Goal: Information Seeking & Learning: Learn about a topic

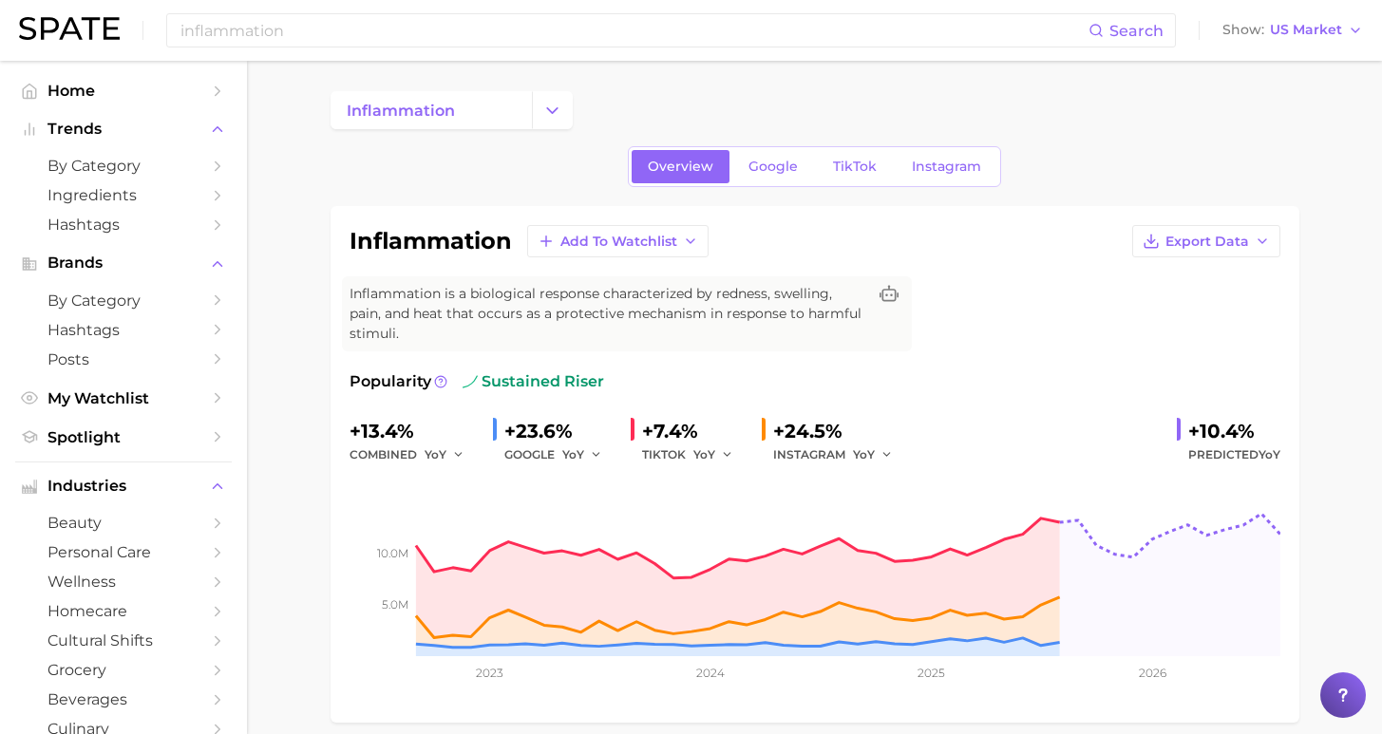
scroll to position [712, 0]
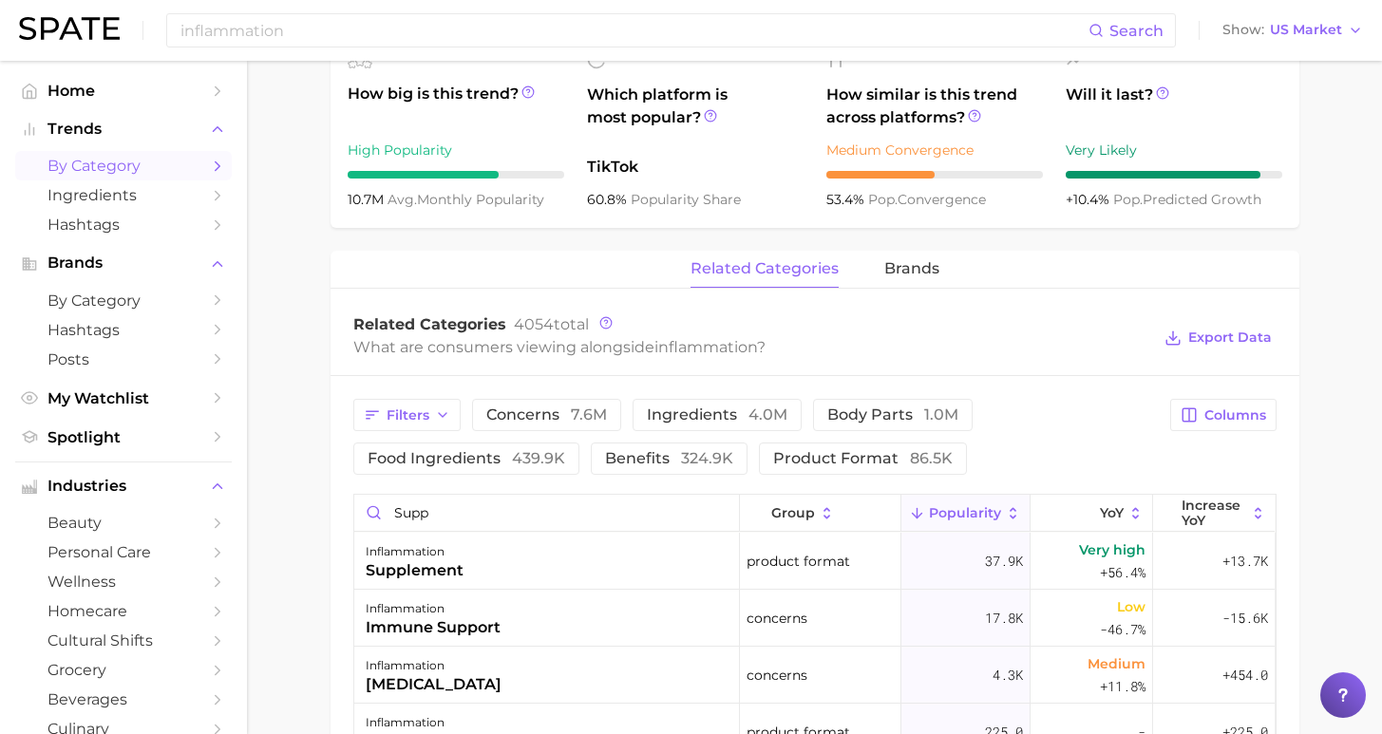
click at [114, 157] on span "by Category" at bounding box center [123, 166] width 152 height 18
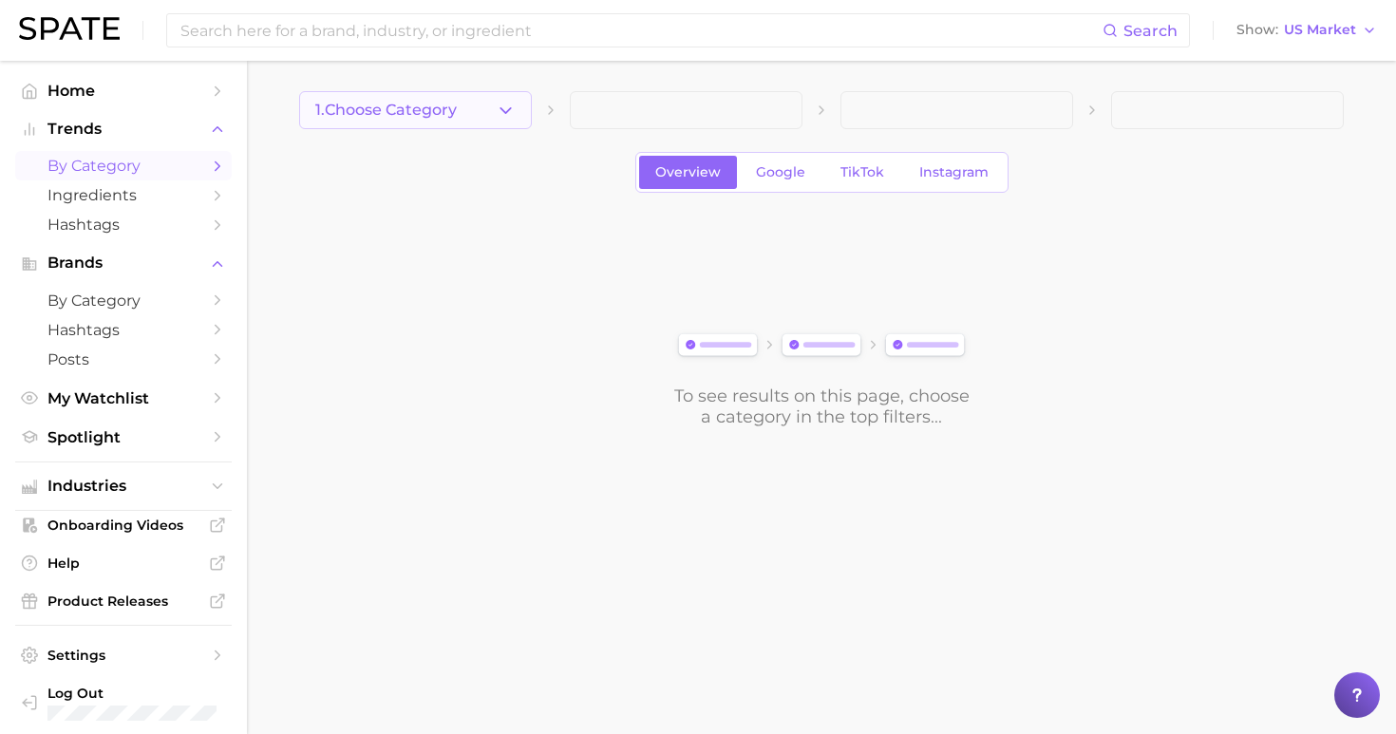
click at [358, 111] on span "1. Choose Category" at bounding box center [385, 110] width 141 height 17
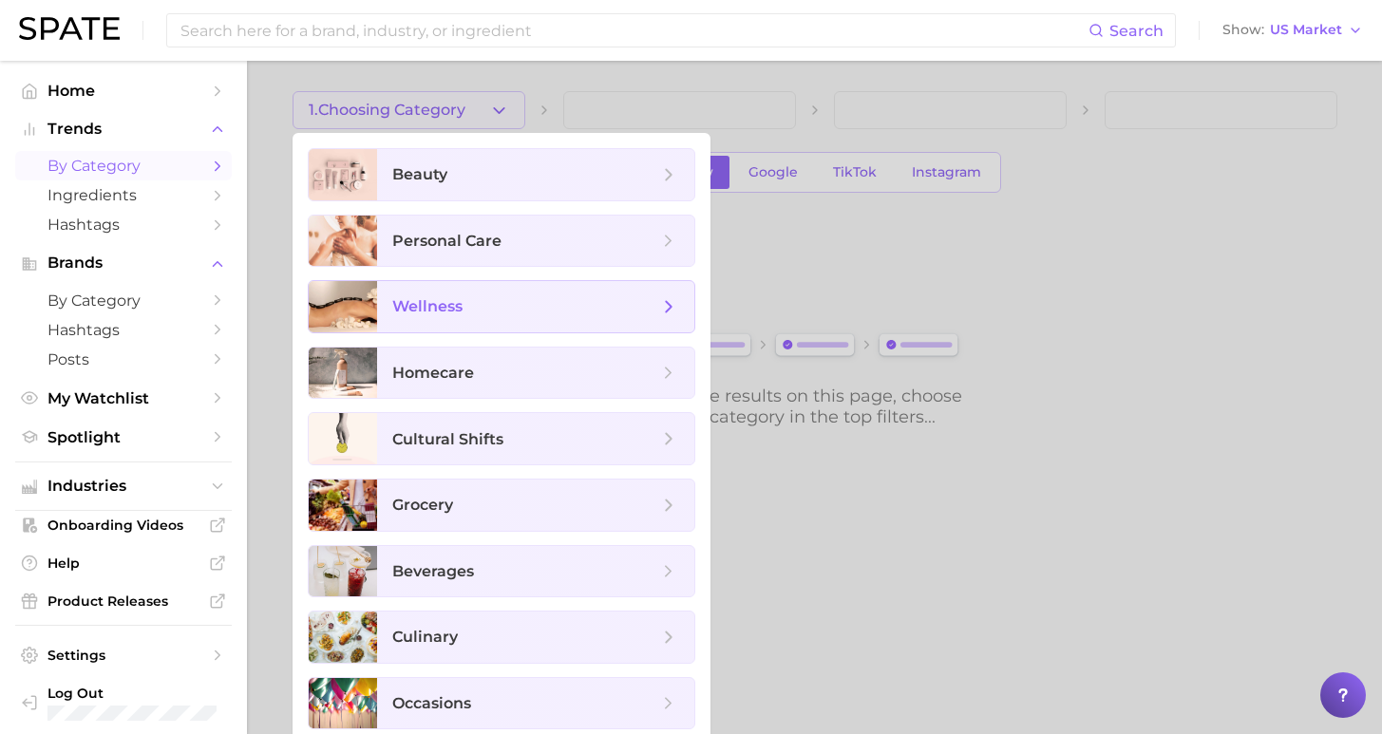
click at [447, 321] on span "wellness" at bounding box center [535, 306] width 317 height 51
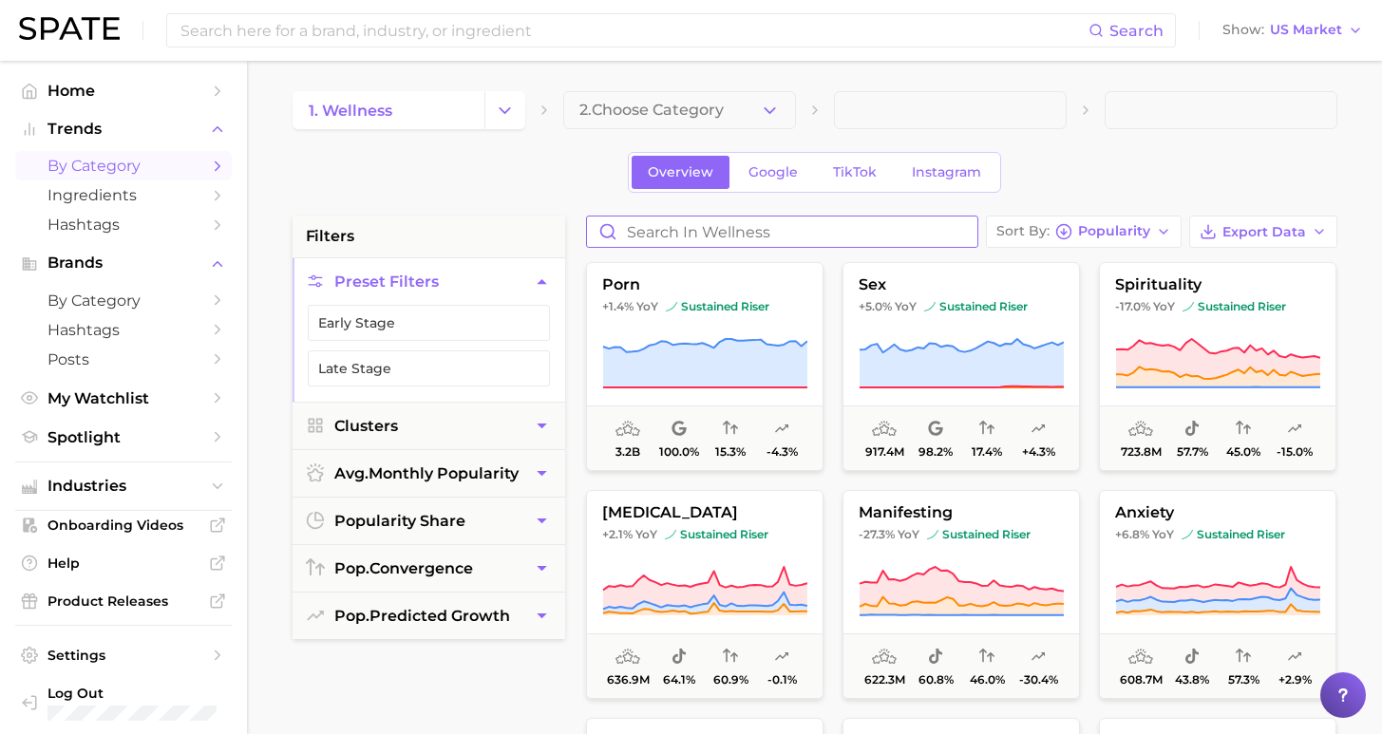
click at [674, 225] on input "Search in wellness" at bounding box center [782, 232] width 390 height 30
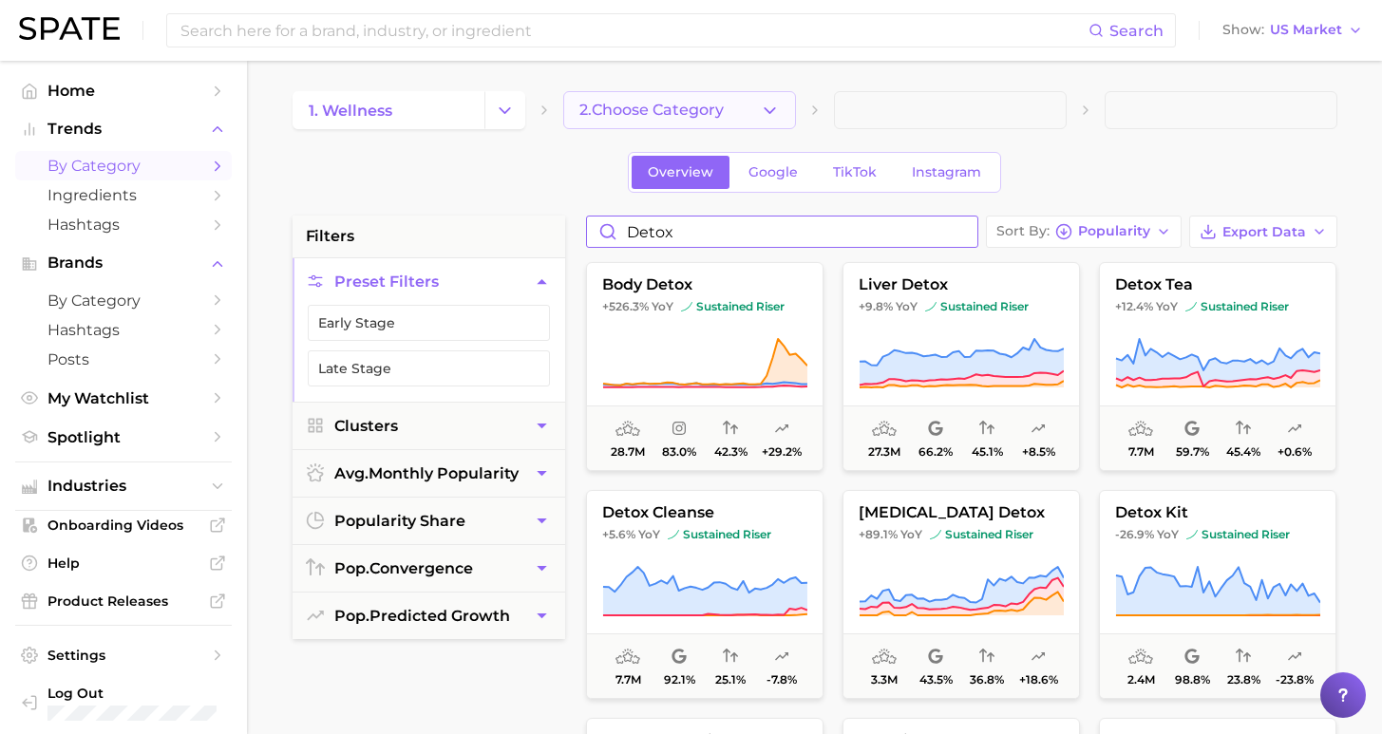
type input "detox"
click at [683, 105] on button "2. Choose Category" at bounding box center [679, 110] width 233 height 38
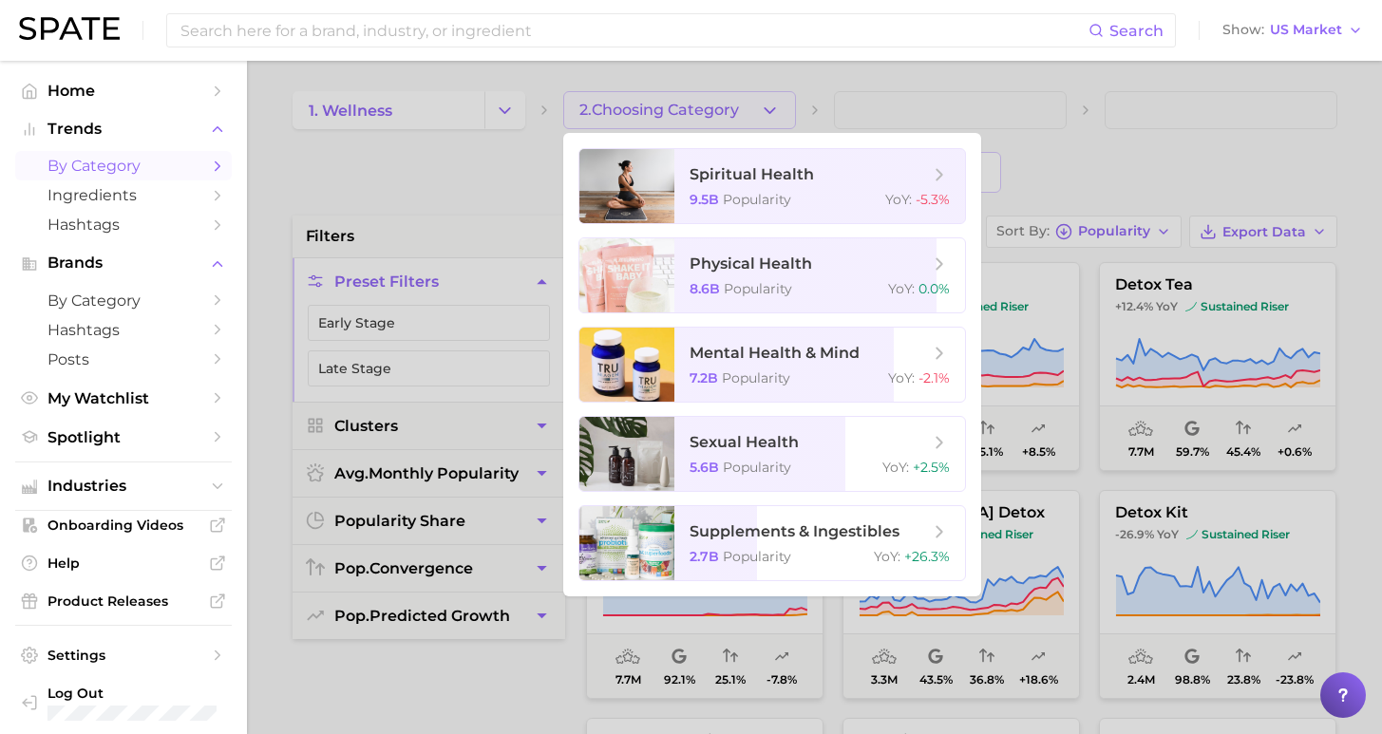
click at [428, 195] on div at bounding box center [691, 367] width 1382 height 734
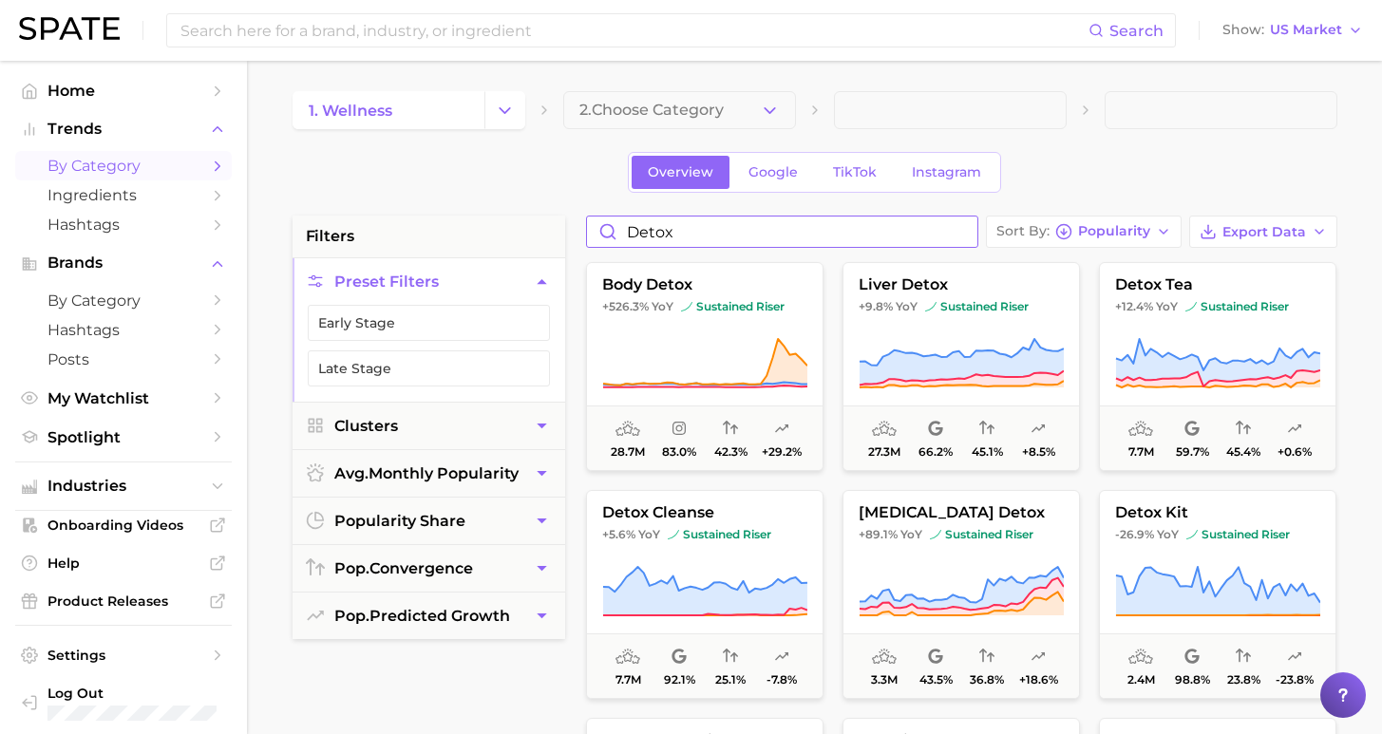
click at [977, 229] on input "detox" at bounding box center [782, 232] width 390 height 30
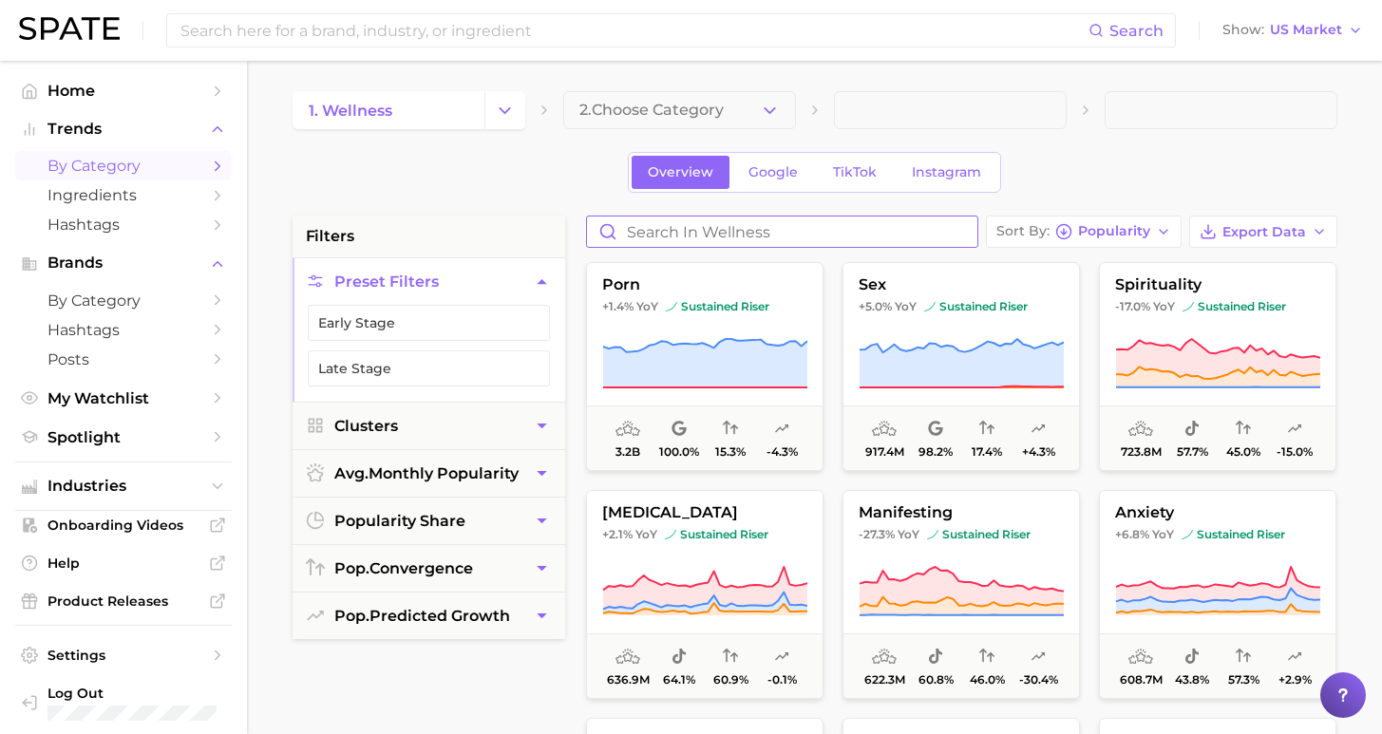
click at [956, 231] on input "Search in wellness" at bounding box center [782, 232] width 390 height 30
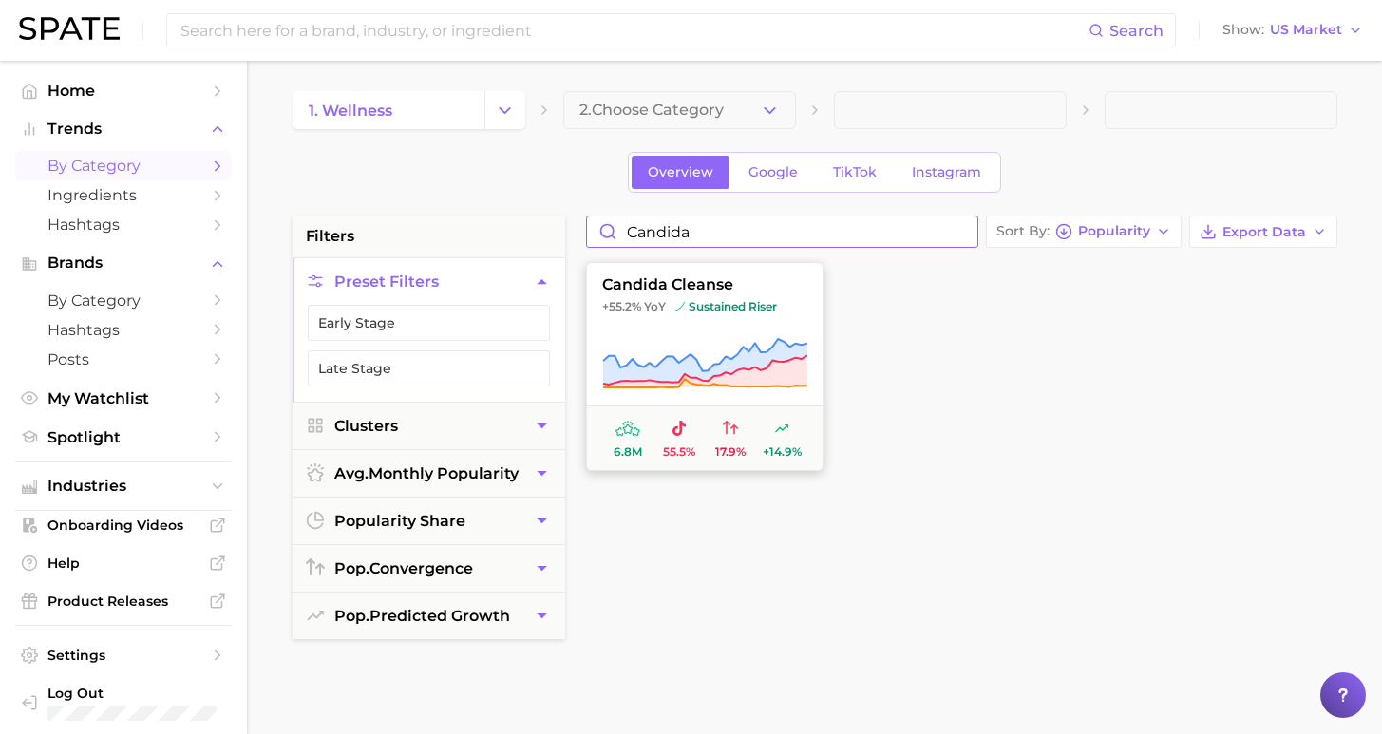
type input "candida"
click at [652, 298] on button "candida cleanse +55.2% YoY sustained riser 6.8m 55.5% 17.9% +14.9%" at bounding box center [704, 366] width 237 height 209
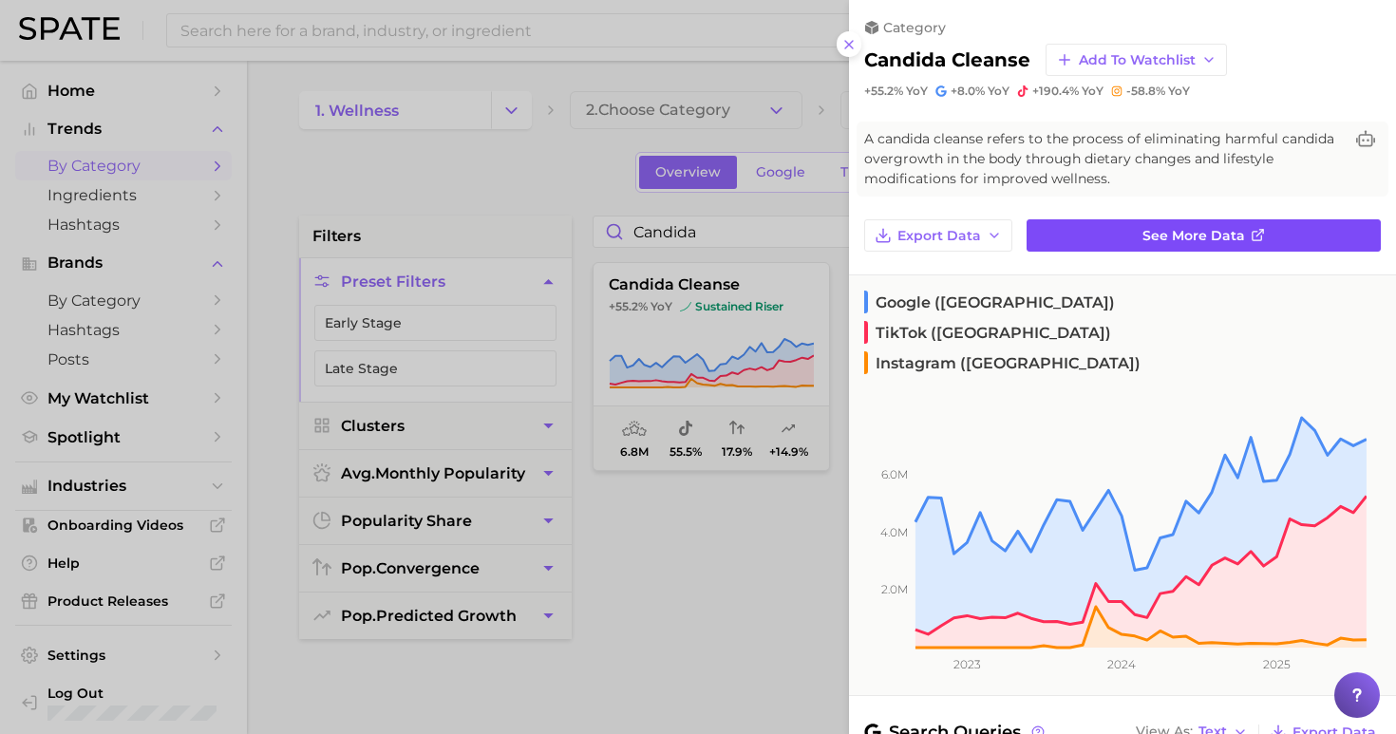
click at [1164, 230] on span "See more data" at bounding box center [1193, 236] width 103 height 16
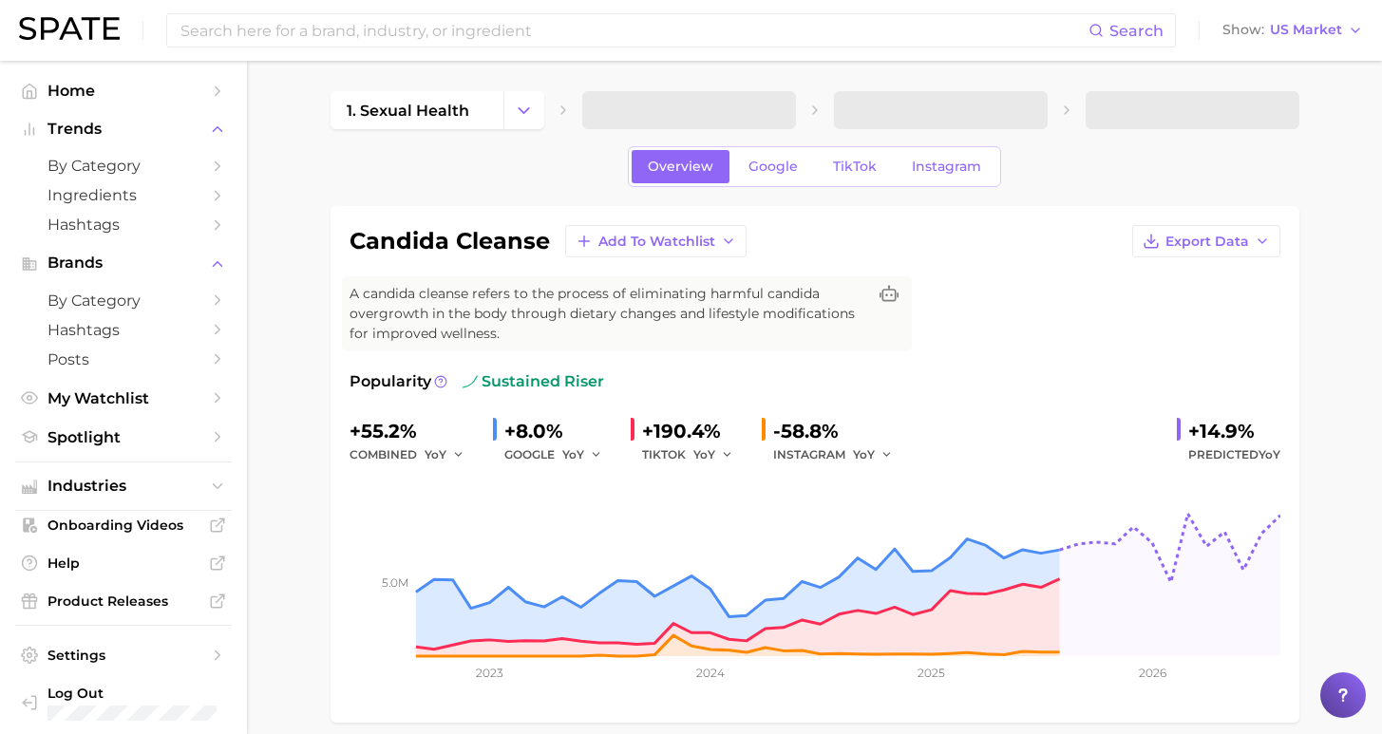
scroll to position [635, 0]
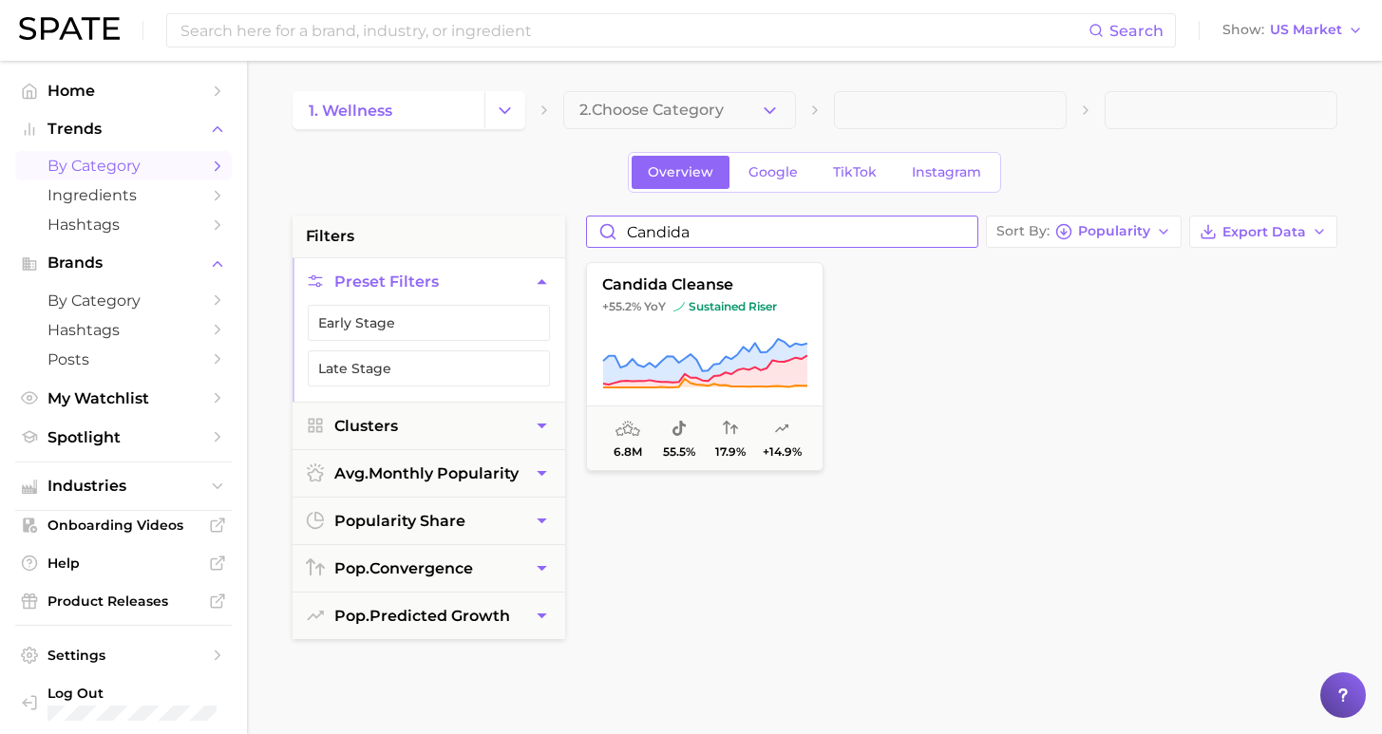
click at [973, 231] on input "candida" at bounding box center [782, 232] width 390 height 30
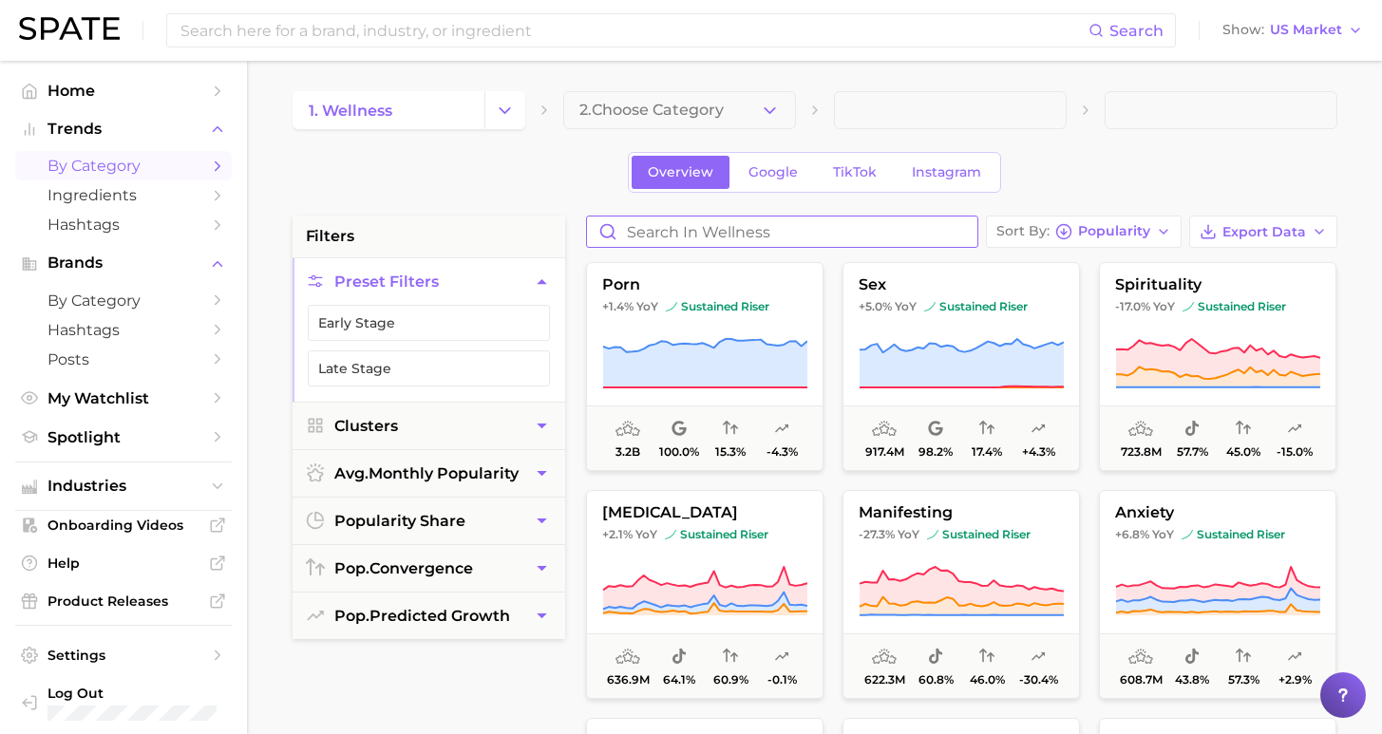
click at [916, 235] on input "Search in wellness" at bounding box center [782, 232] width 390 height 30
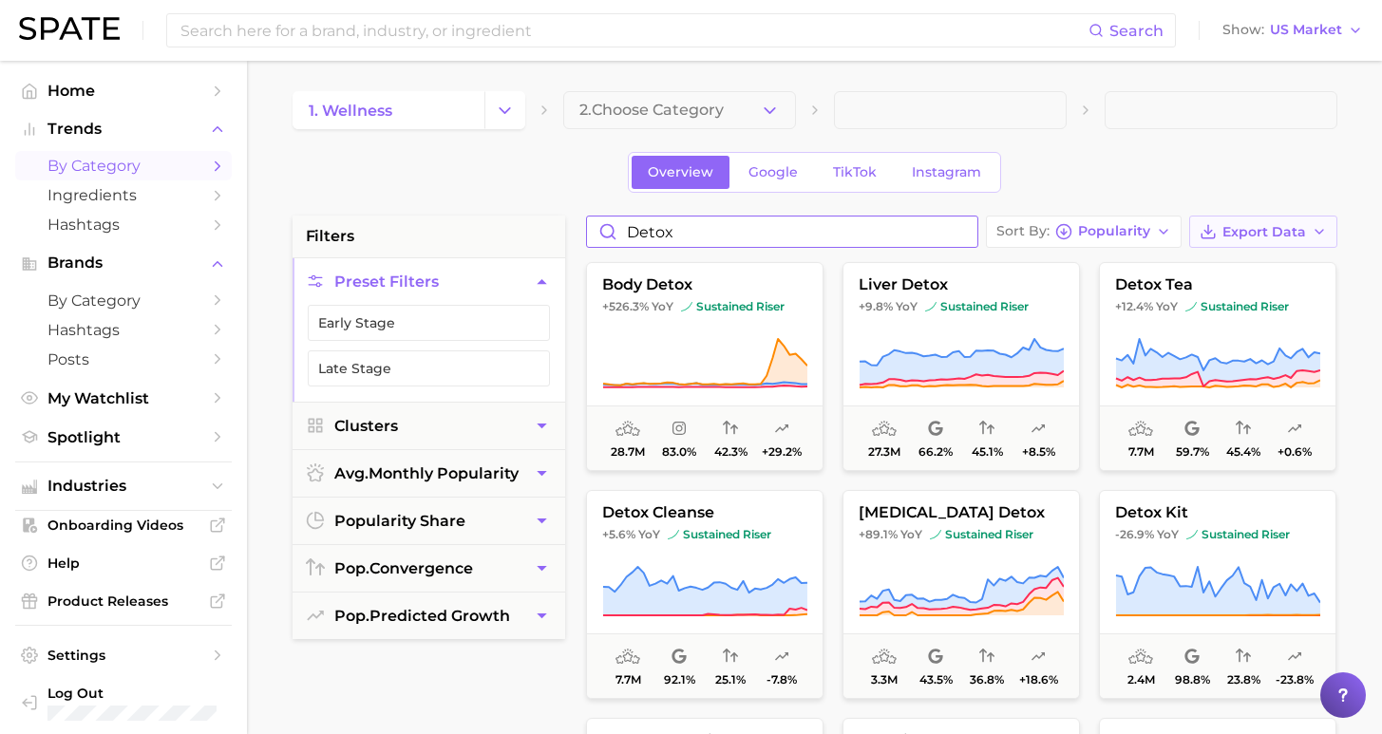
type input "detox"
click at [1301, 236] on span "Export Data" at bounding box center [1264, 232] width 84 height 16
click at [1216, 182] on div "Overview Google TikTok Instagram" at bounding box center [814, 172] width 1045 height 41
click at [1129, 226] on span "Popularity" at bounding box center [1114, 231] width 72 height 10
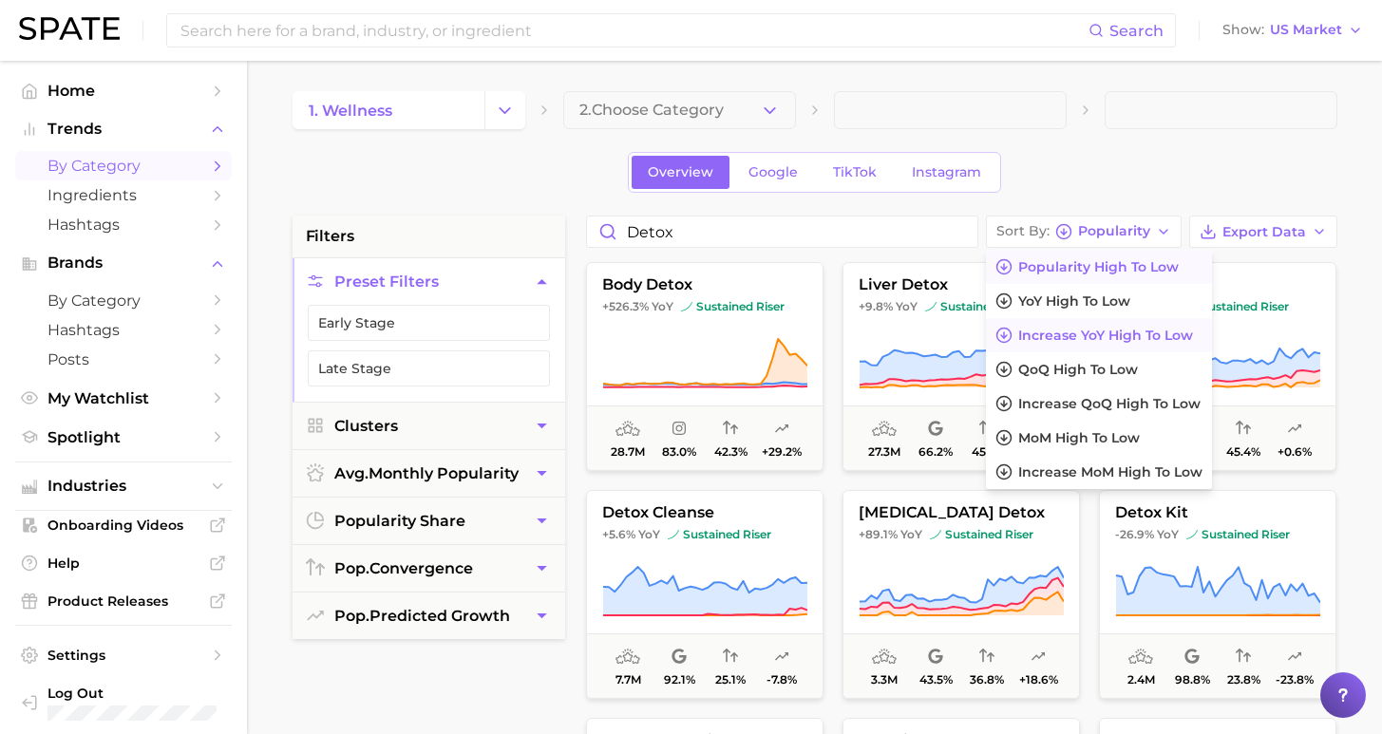
click at [1100, 329] on span "Increase YoY high to low" at bounding box center [1105, 336] width 175 height 16
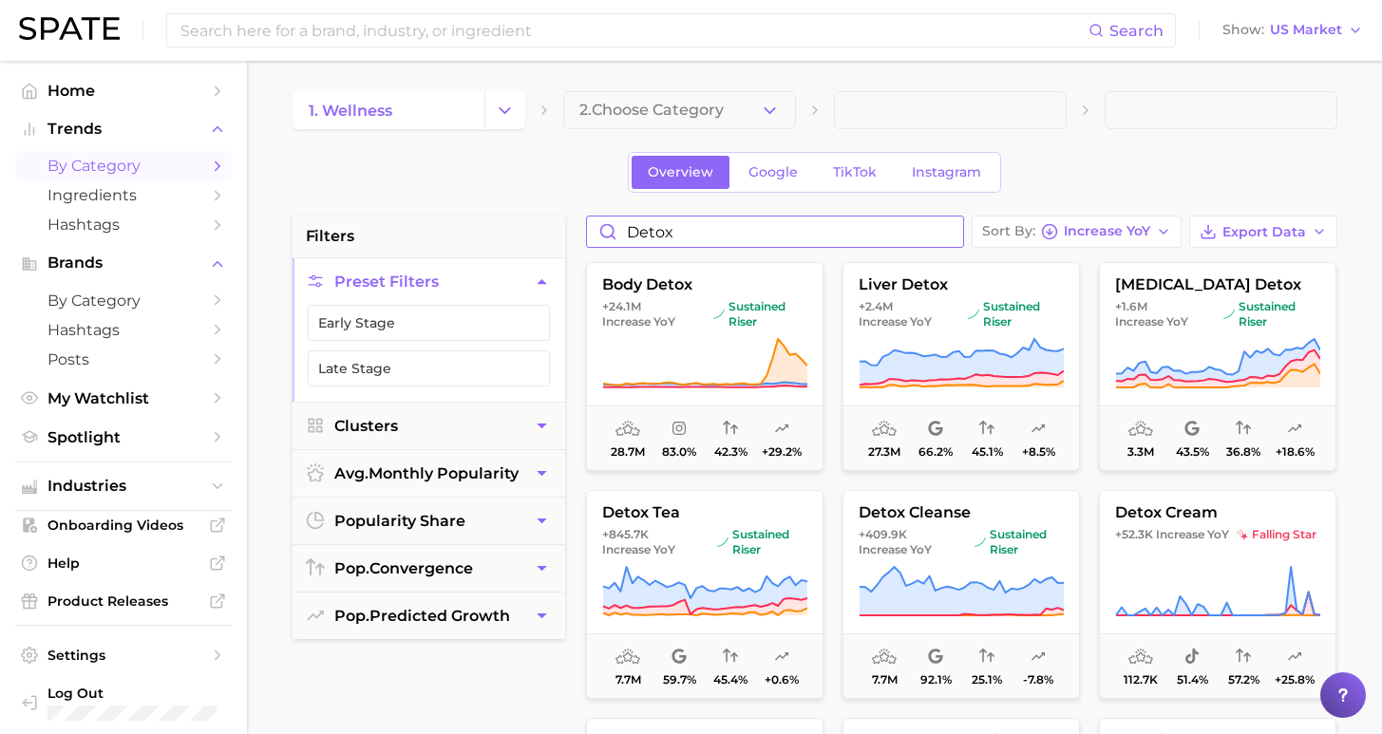
drag, startPoint x: 957, startPoint y: 232, endPoint x: 909, endPoint y: 235, distance: 48.5
click at [957, 232] on input "detox" at bounding box center [775, 232] width 376 height 30
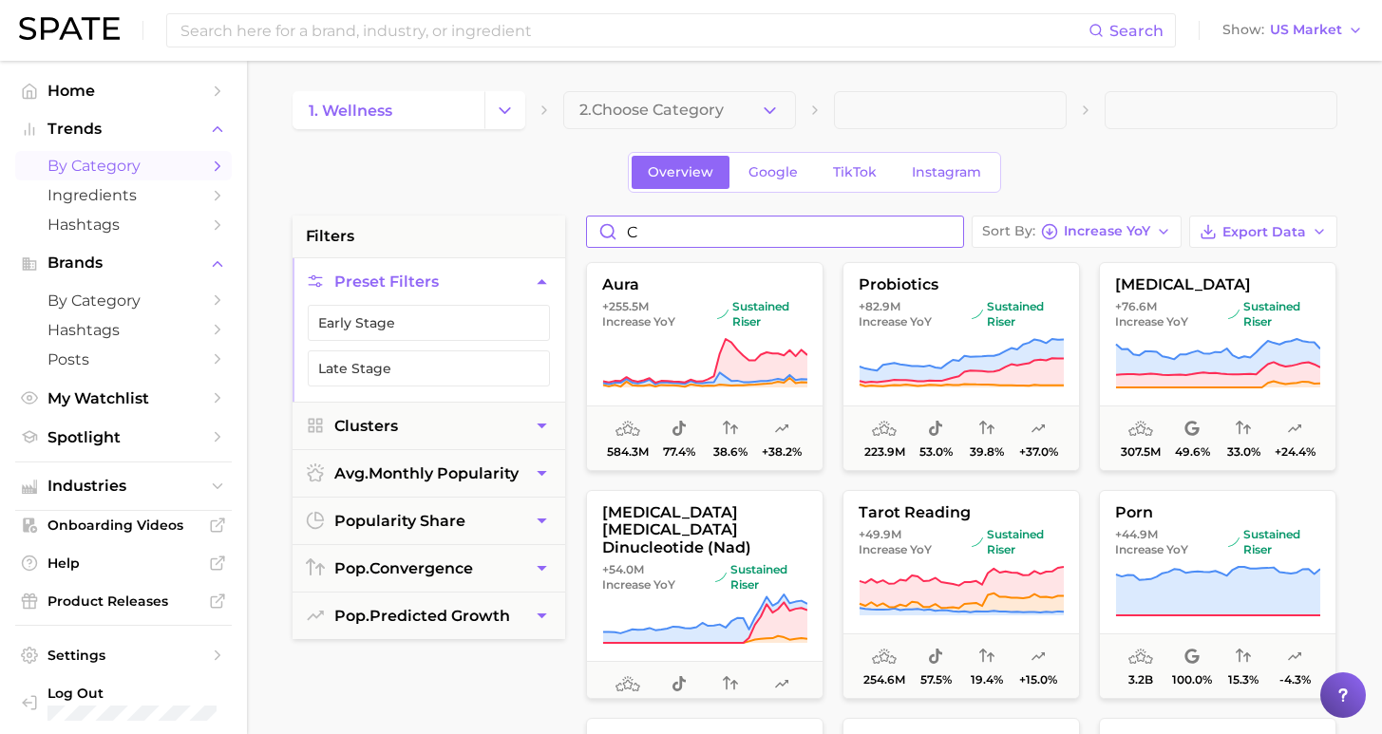
click at [896, 236] on input "c" at bounding box center [775, 232] width 376 height 30
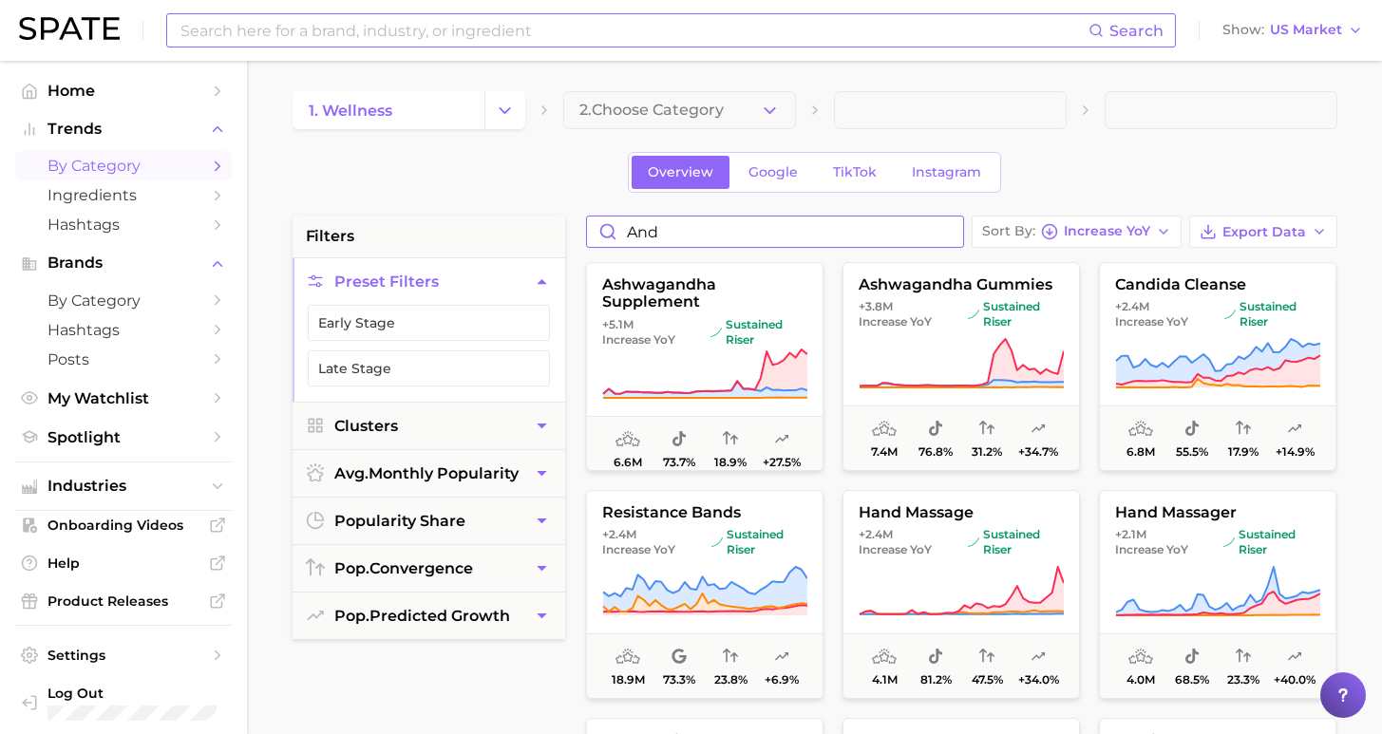
type input "And"
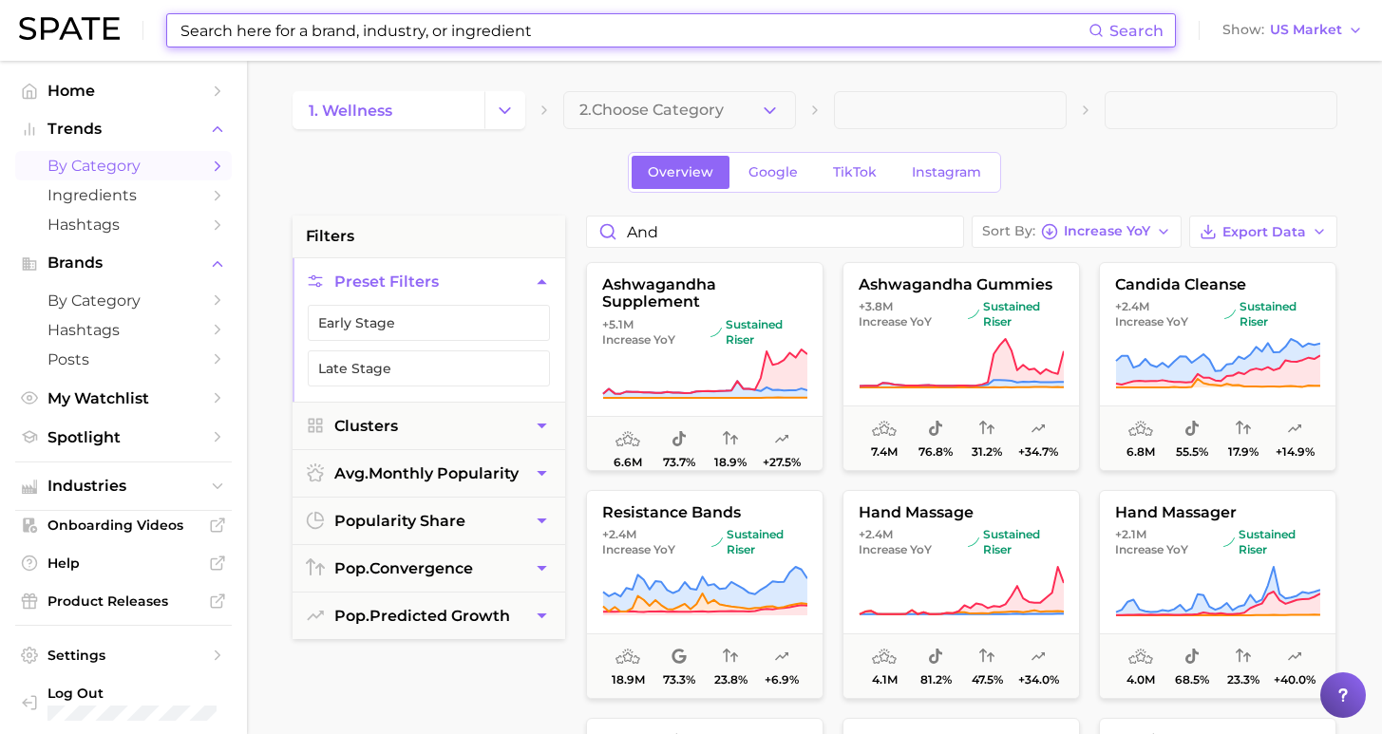
click at [340, 29] on input at bounding box center [634, 30] width 910 height 32
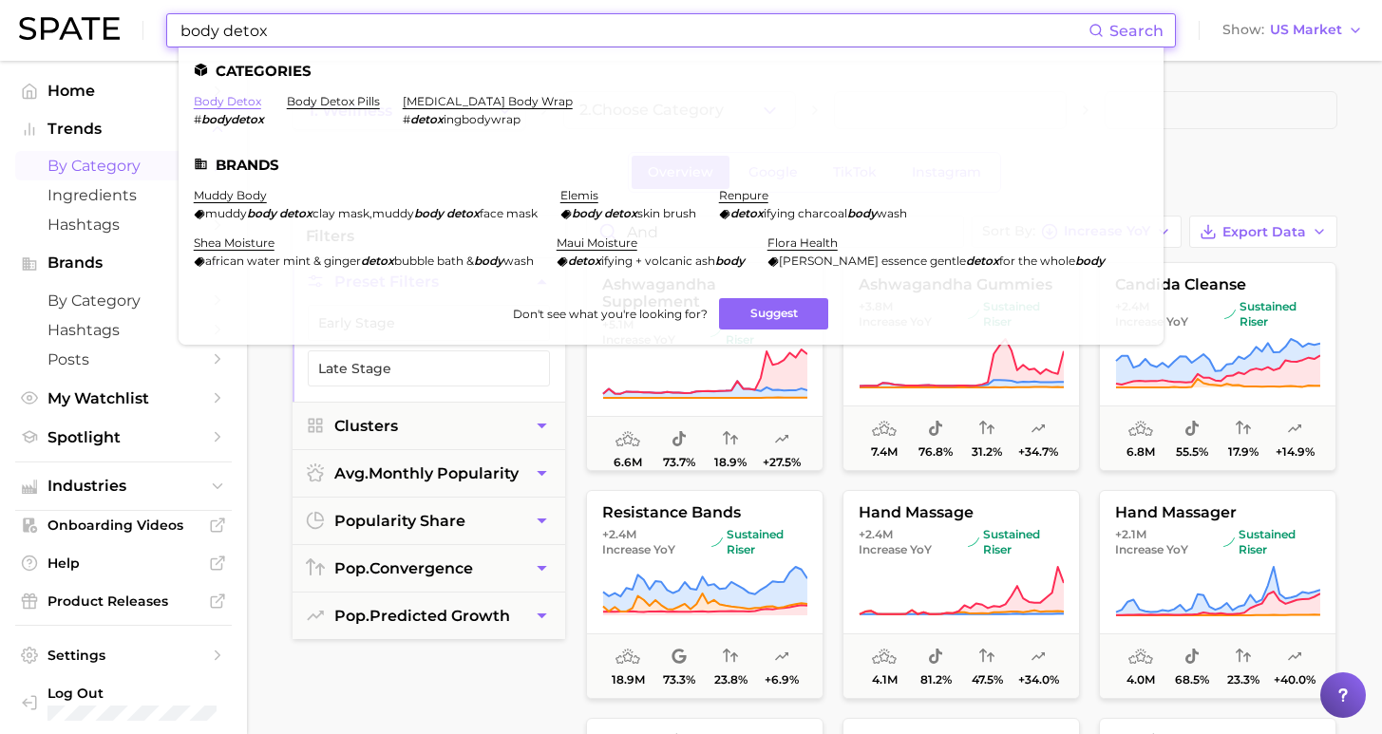
type input "body detox"
click at [238, 100] on link "body detox" at bounding box center [227, 101] width 67 height 14
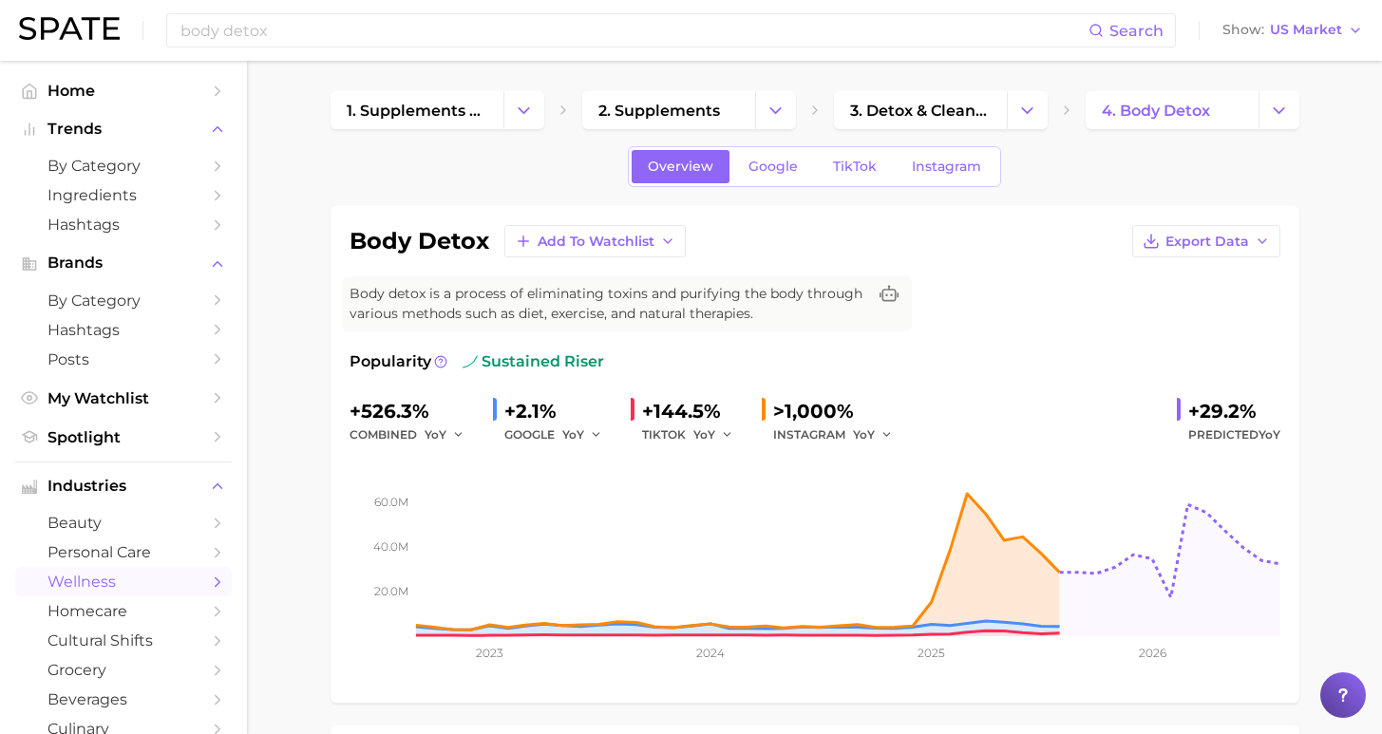
click at [775, 168] on span "Google" at bounding box center [772, 167] width 49 height 16
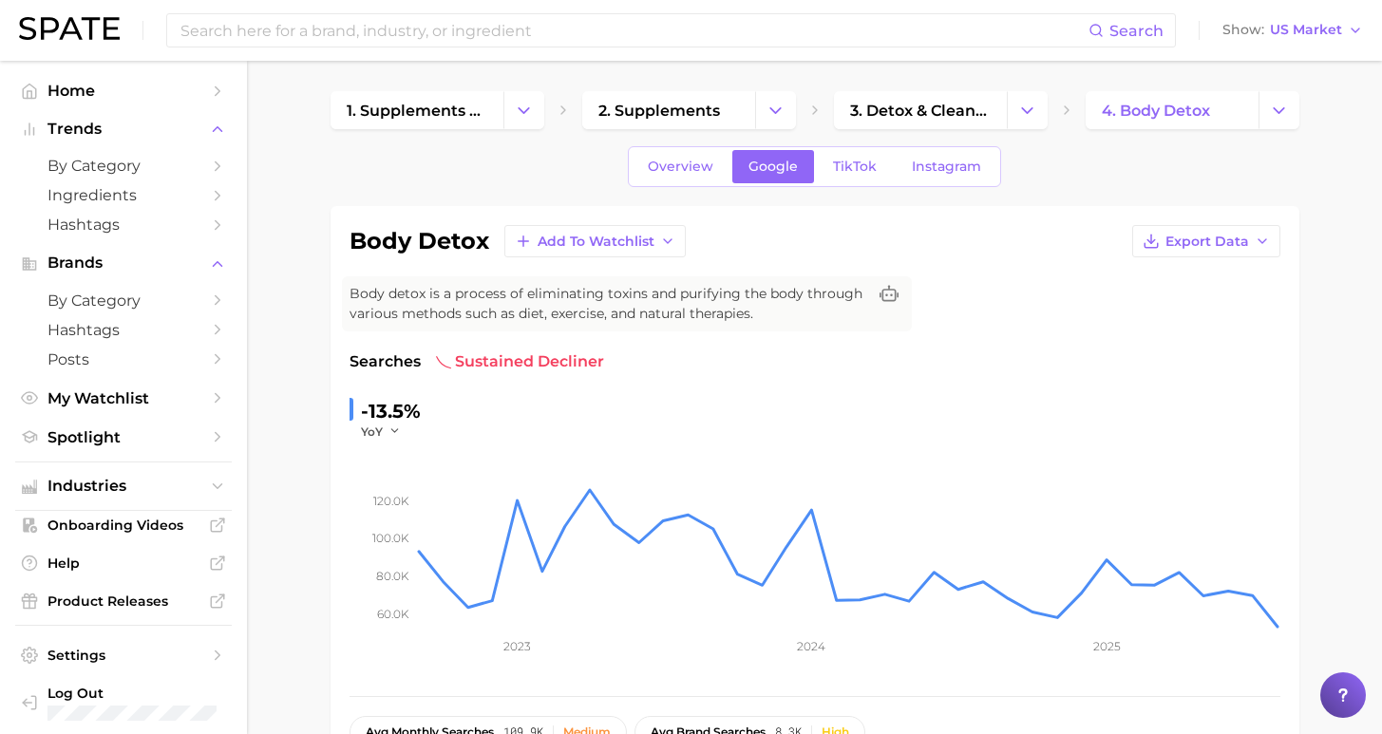
click at [842, 207] on div "body detox Add to Watchlist Export Data Body detox is a process of eliminating …" at bounding box center [814, 486] width 969 height 561
click at [858, 169] on span "TikTok" at bounding box center [855, 167] width 44 height 16
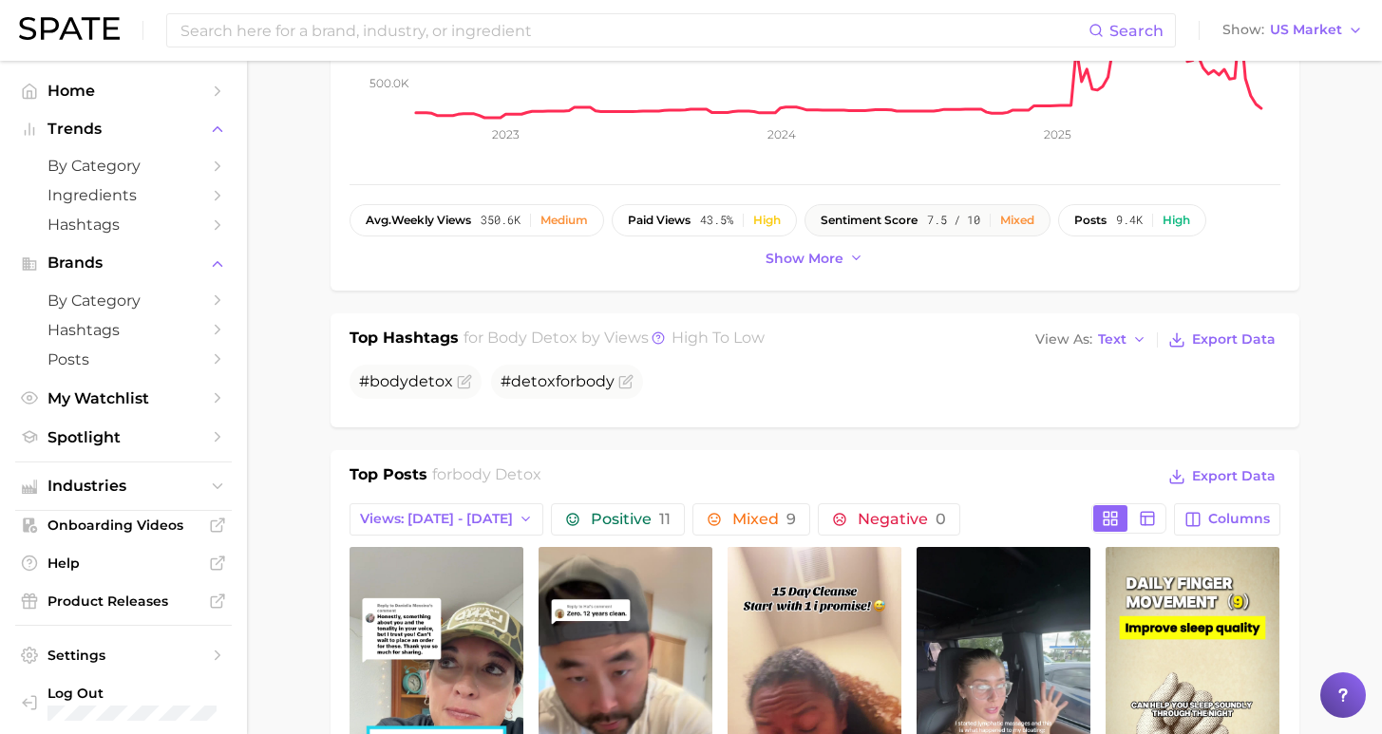
scroll to position [689, 0]
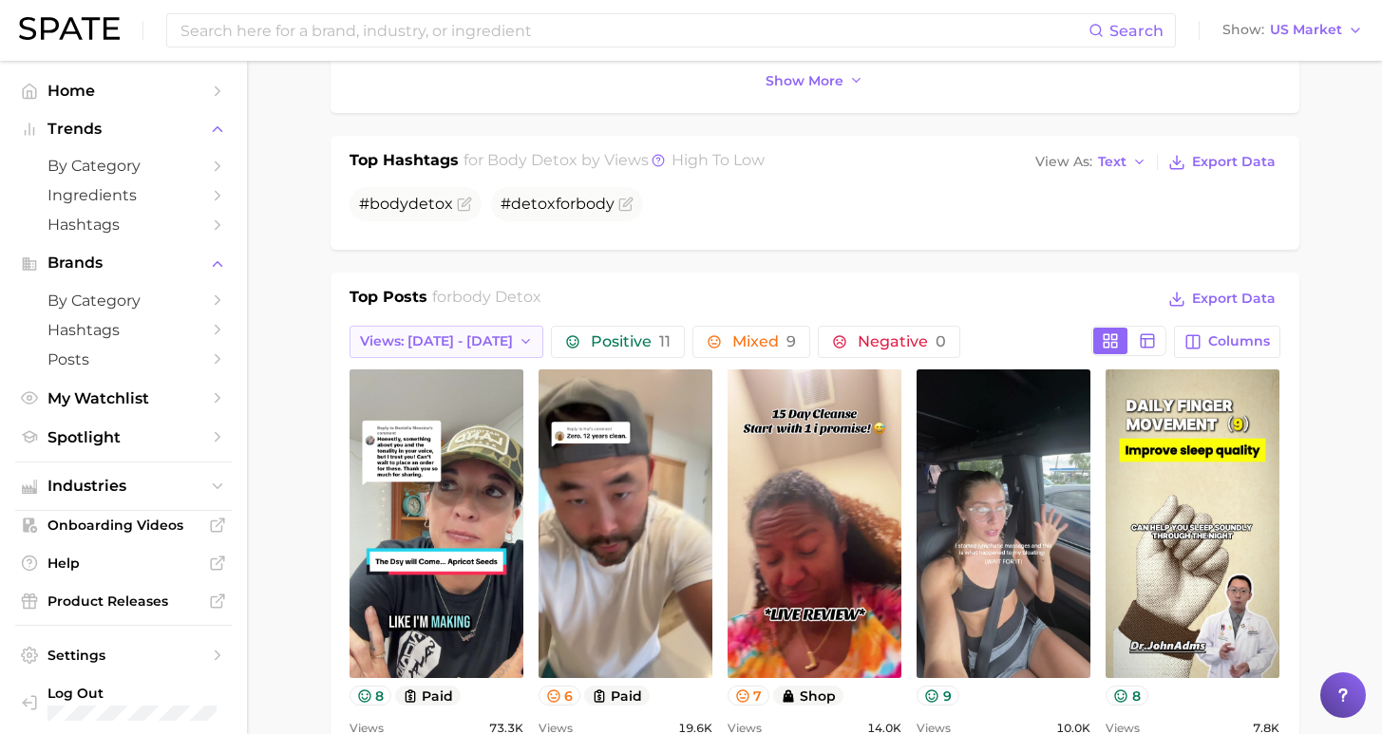
click at [518, 336] on icon "button" at bounding box center [525, 341] width 15 height 15
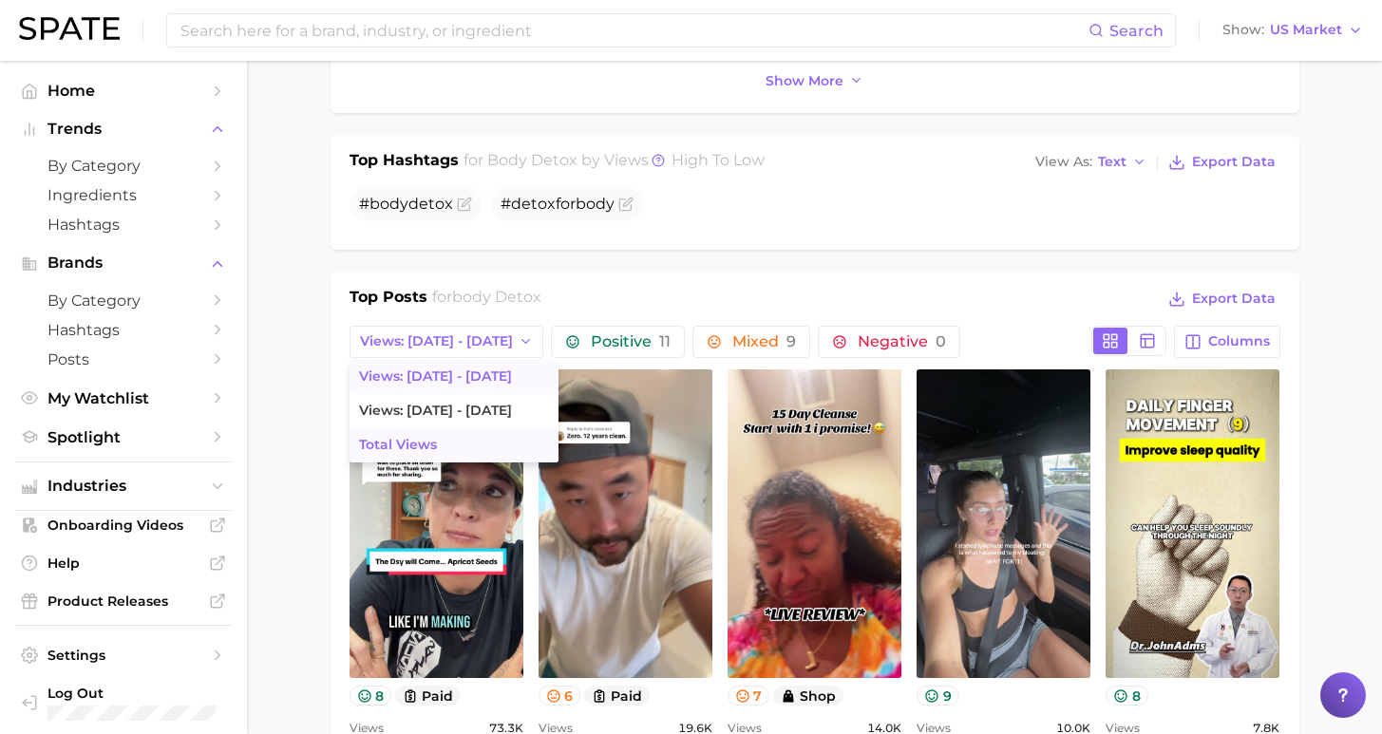
click at [451, 448] on button "Total Views" at bounding box center [453, 445] width 209 height 34
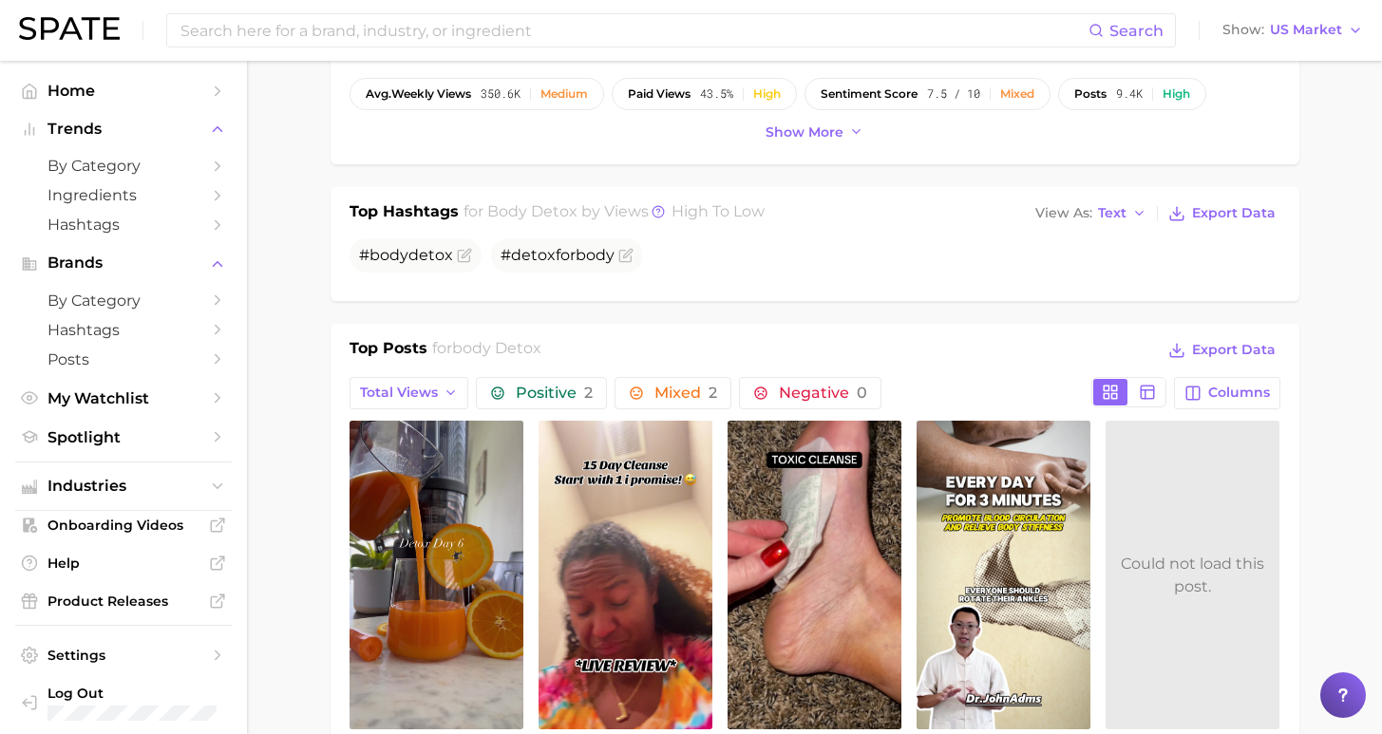
scroll to position [0, 0]
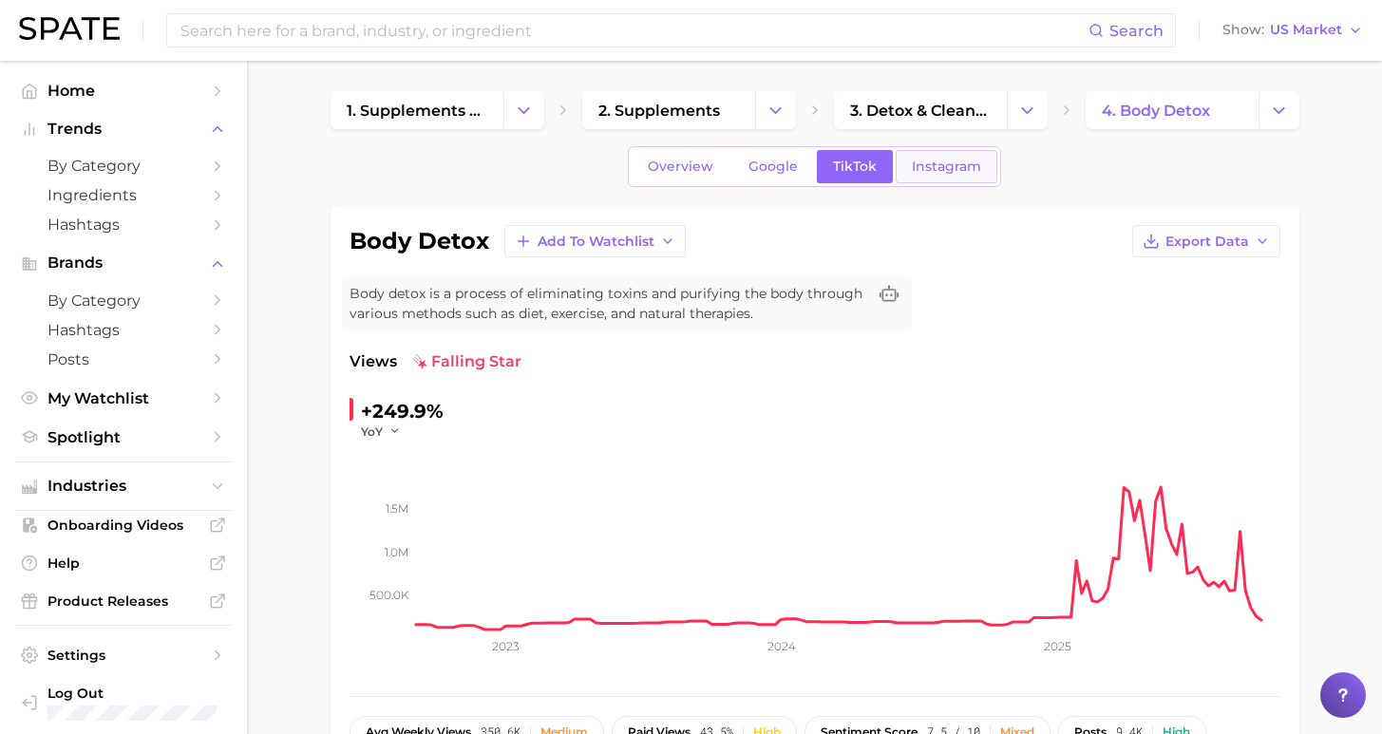
click at [936, 166] on span "Instagram" at bounding box center [946, 167] width 69 height 16
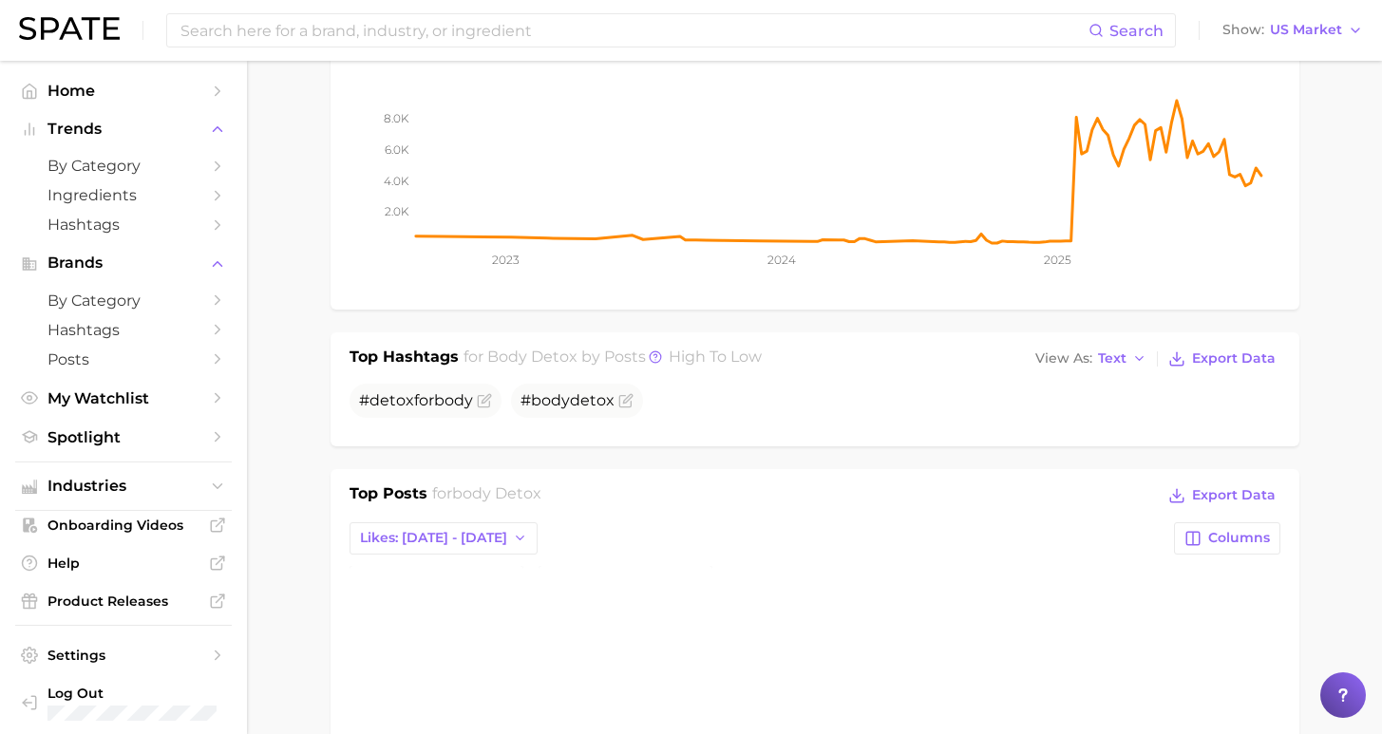
scroll to position [547, 0]
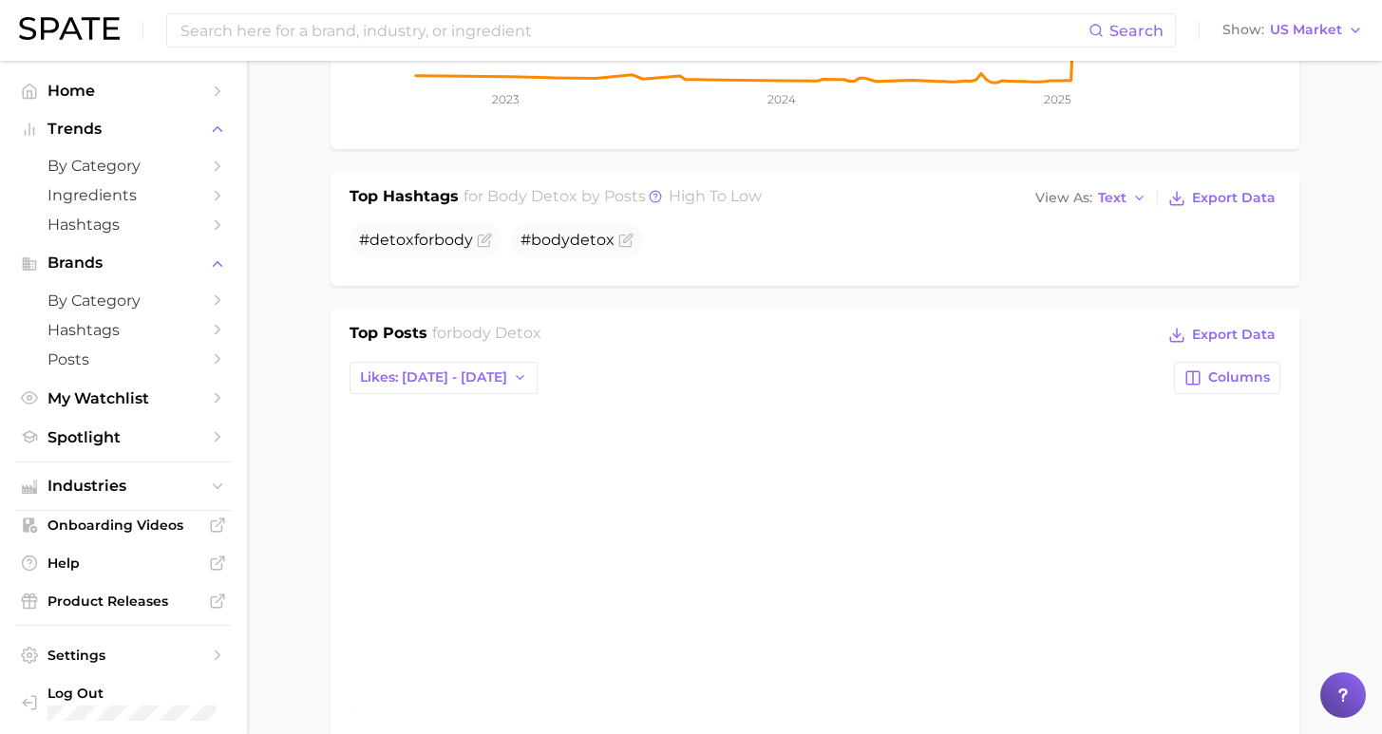
click at [428, 396] on div "Top Posts for body detox Export Data Likes: [DATE] - [DATE] Columns view post o…" at bounding box center [814, 544] width 931 height 445
click at [424, 380] on span "Likes: [DATE] - [DATE]" at bounding box center [433, 377] width 147 height 16
click at [433, 473] on button "Total Likes" at bounding box center [453, 481] width 209 height 34
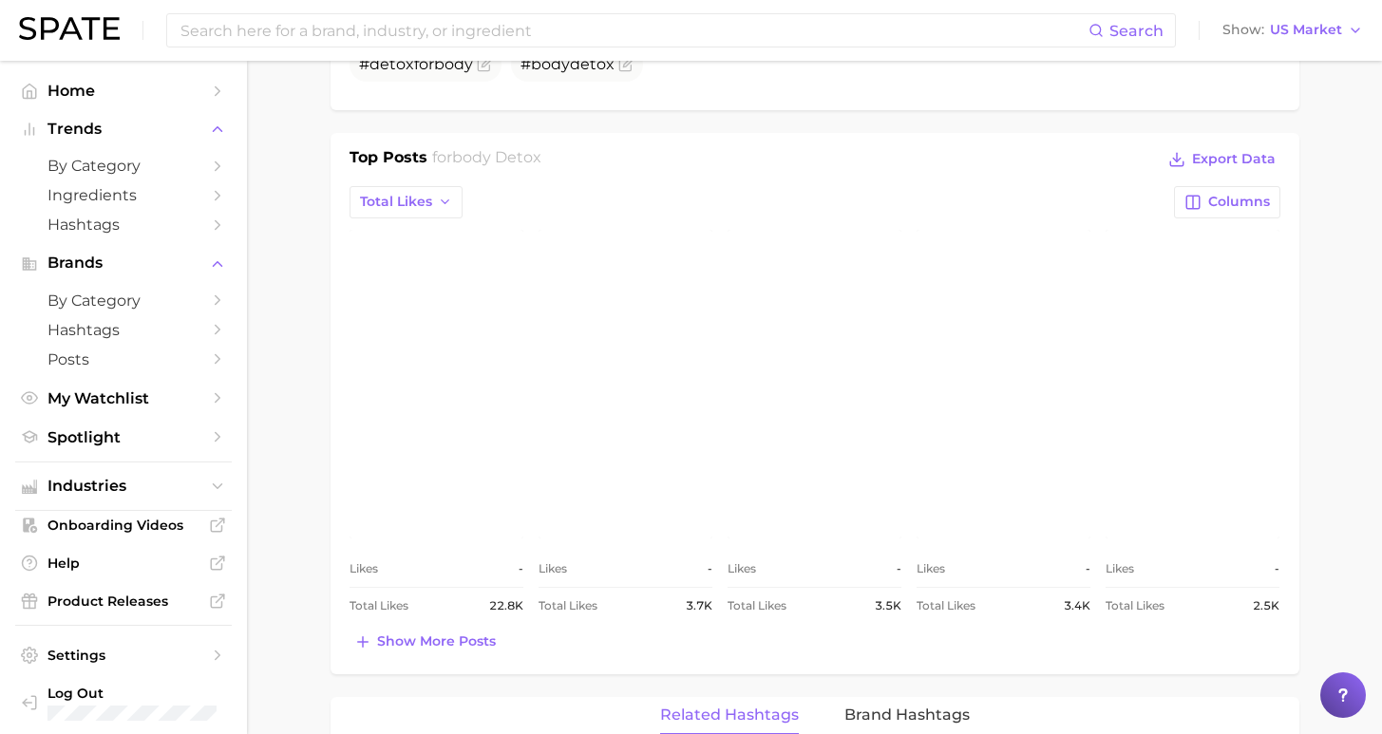
scroll to position [719, 0]
click at [614, 18] on input at bounding box center [634, 30] width 910 height 32
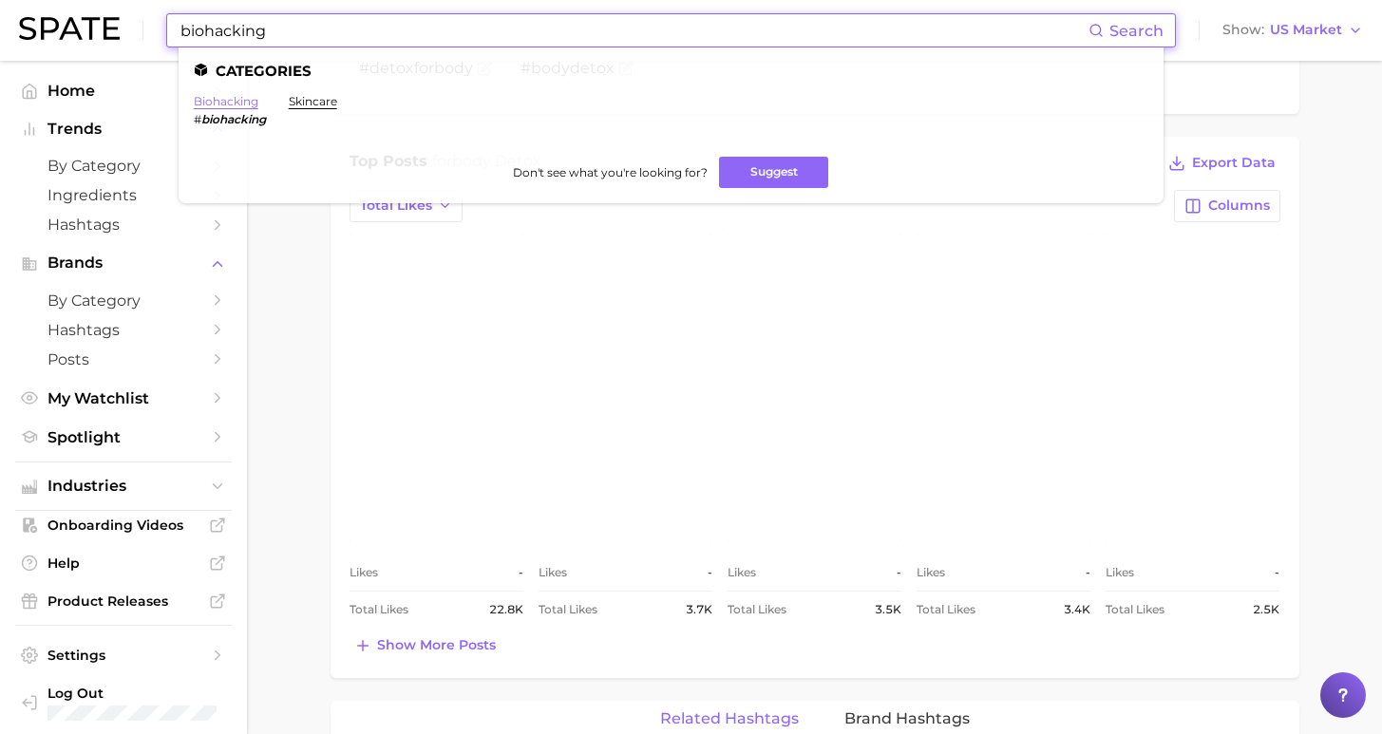
type input "biohacking"
click at [223, 106] on link "biohacking" at bounding box center [226, 101] width 65 height 14
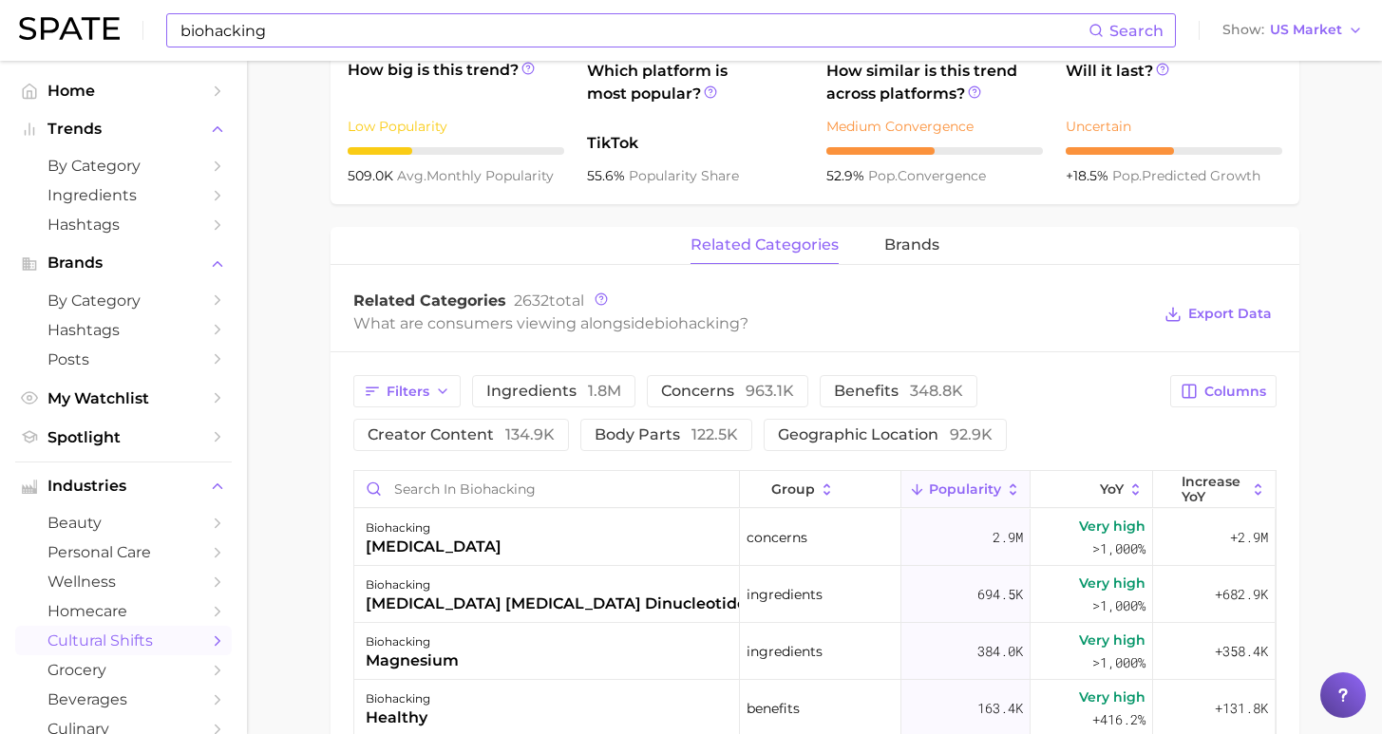
scroll to position [212, 0]
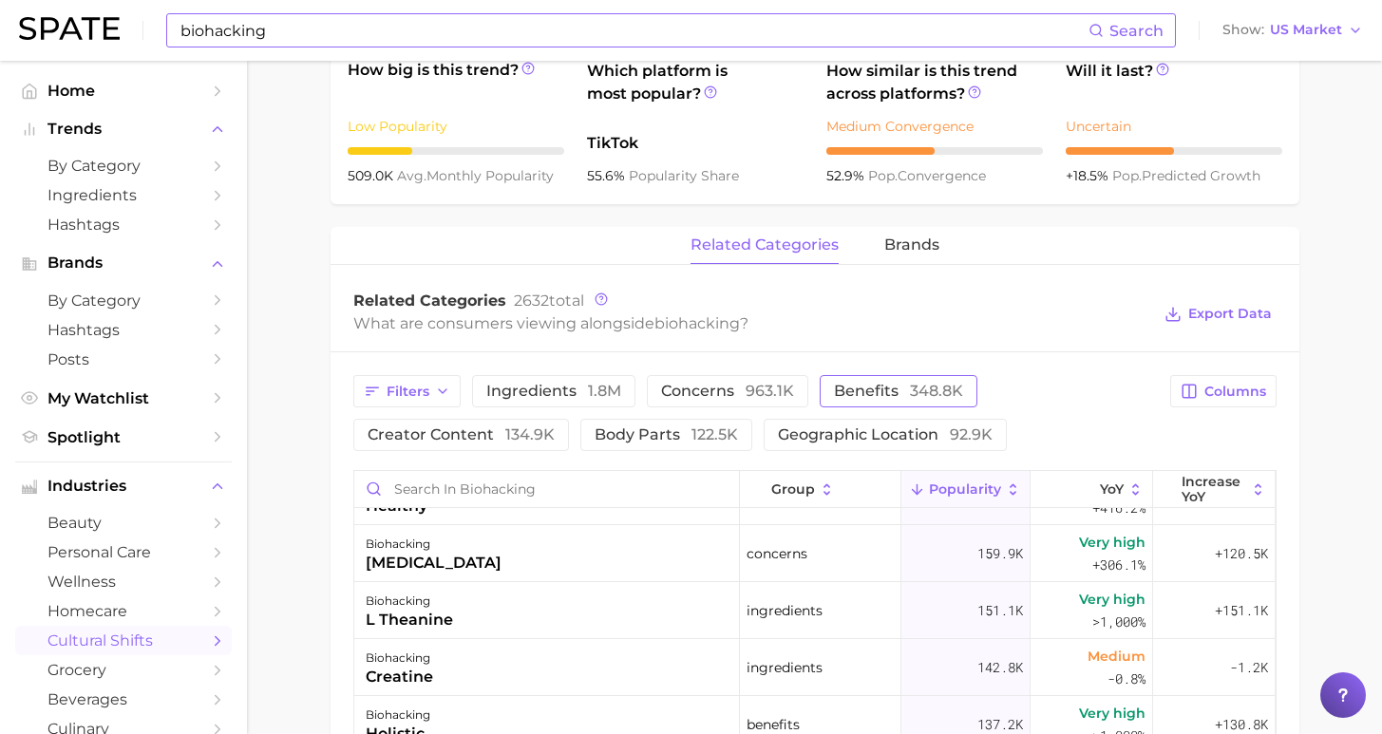
click at [858, 390] on span "benefits 348.8k" at bounding box center [898, 391] width 129 height 15
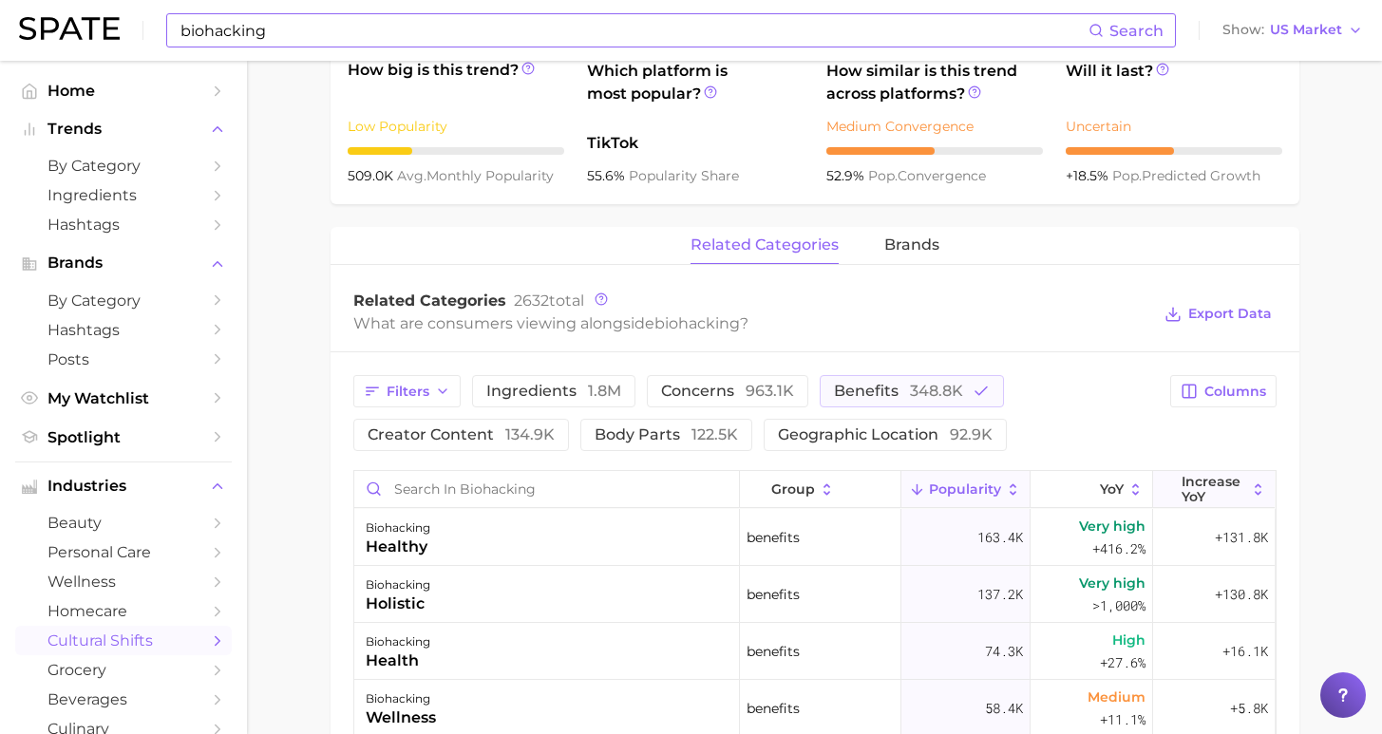
click at [1192, 503] on span "Increase YoY" at bounding box center [1213, 489] width 65 height 30
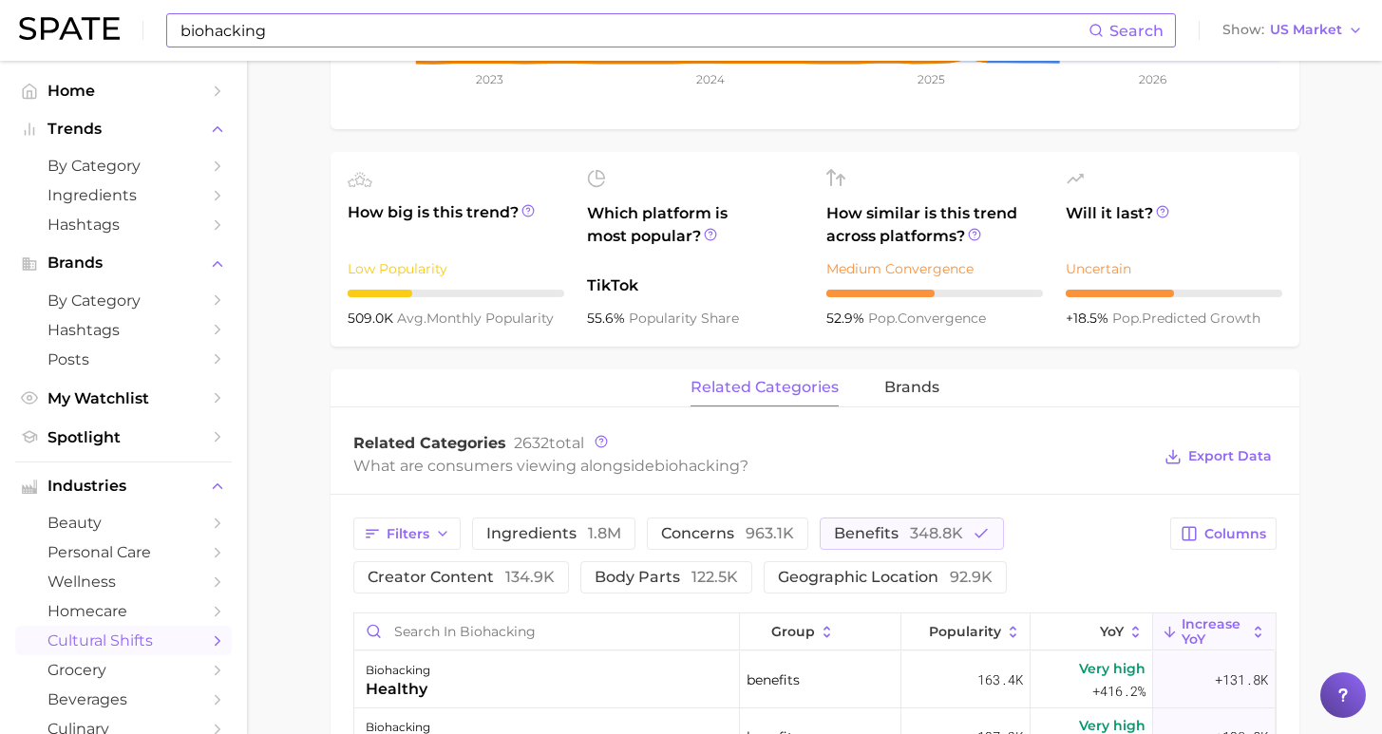
scroll to position [741, 0]
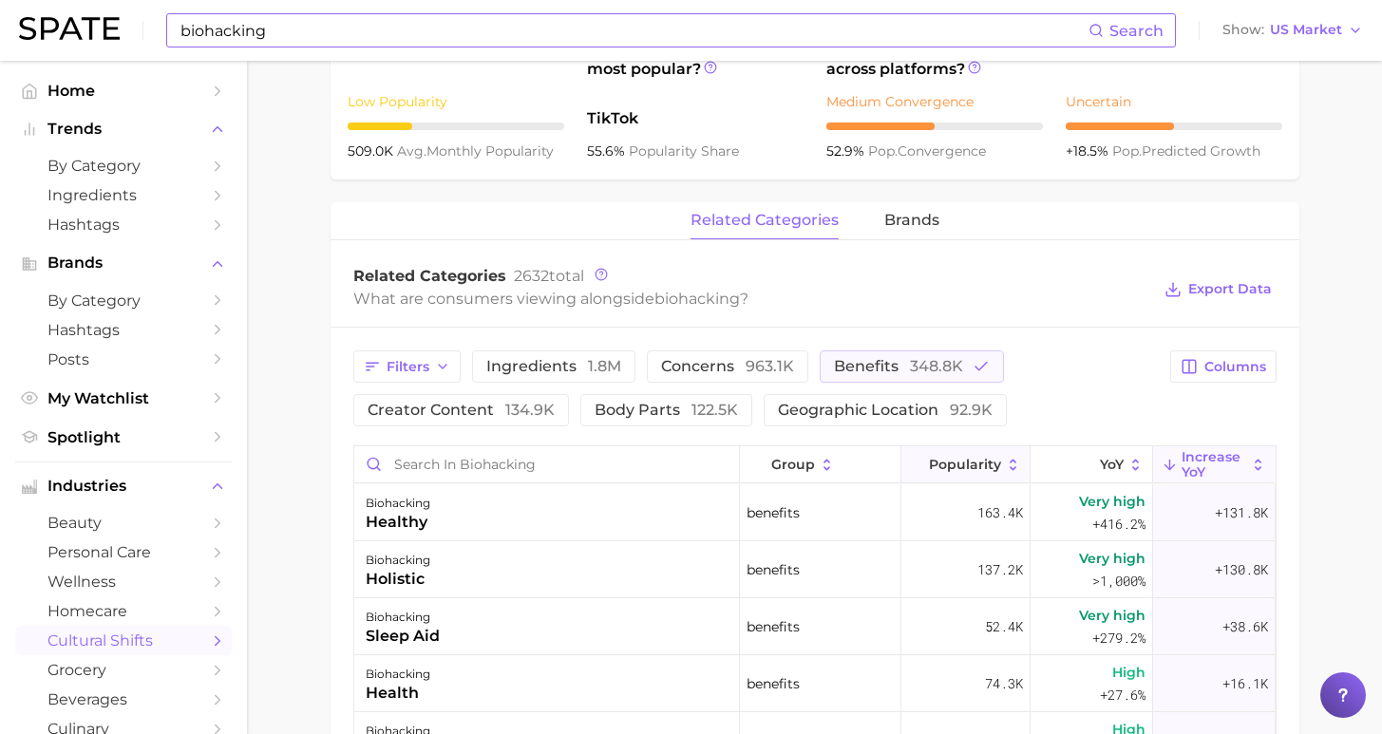
click at [953, 467] on span "Popularity" at bounding box center [965, 464] width 72 height 15
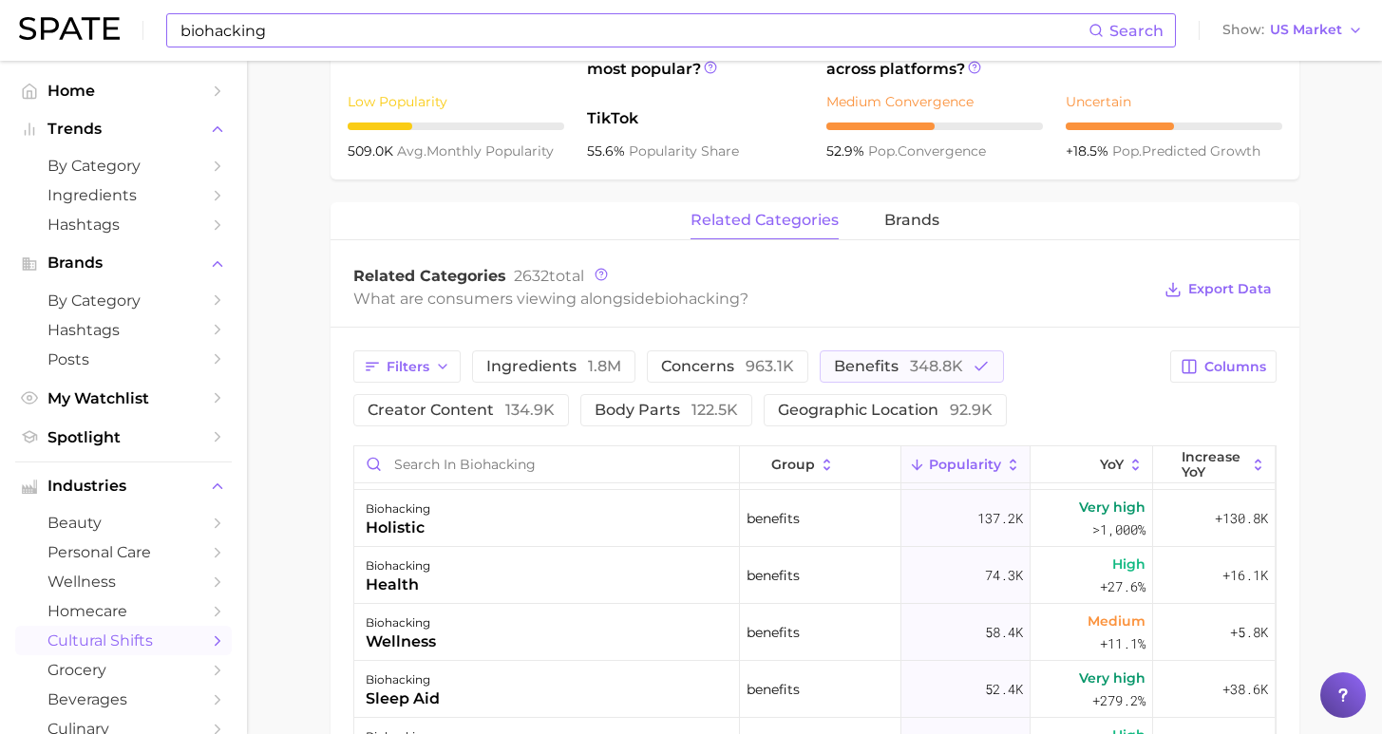
scroll to position [103, 0]
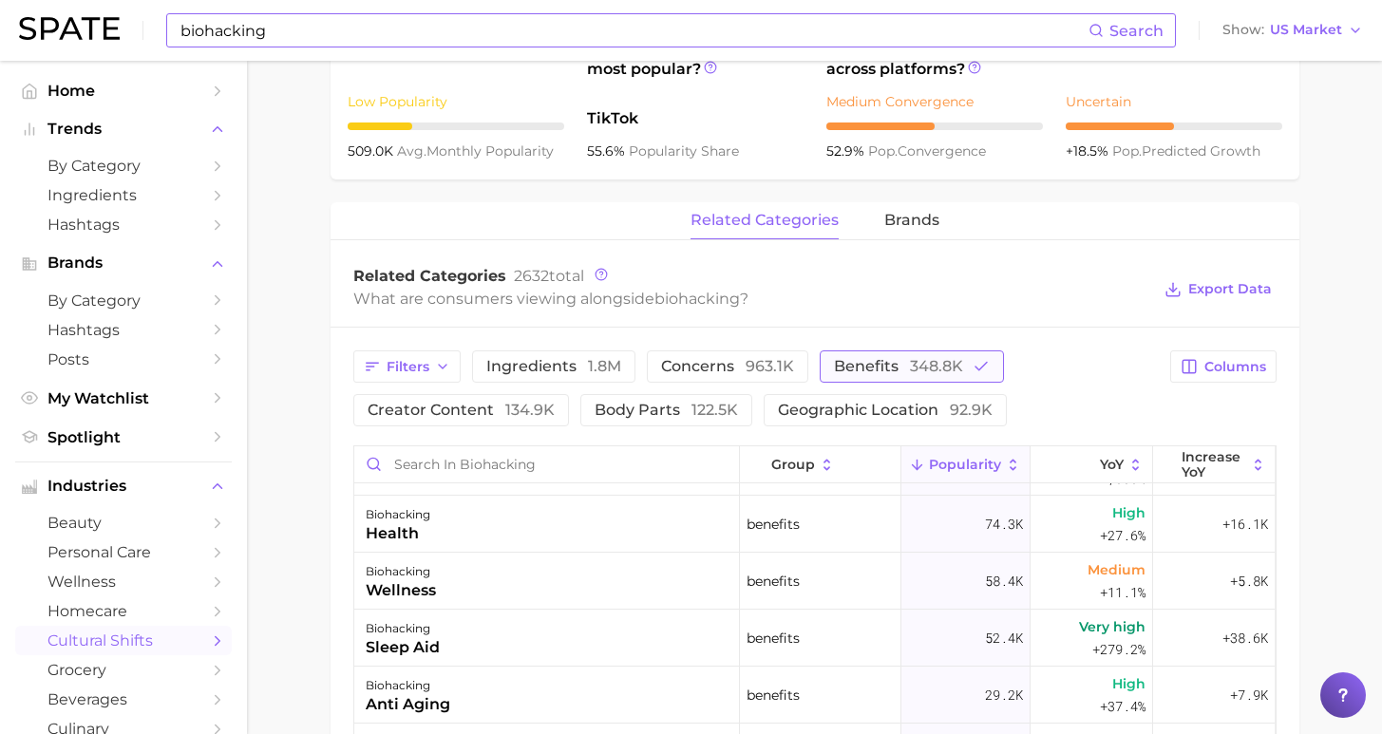
click at [910, 363] on span "348.8k" at bounding box center [936, 366] width 53 height 18
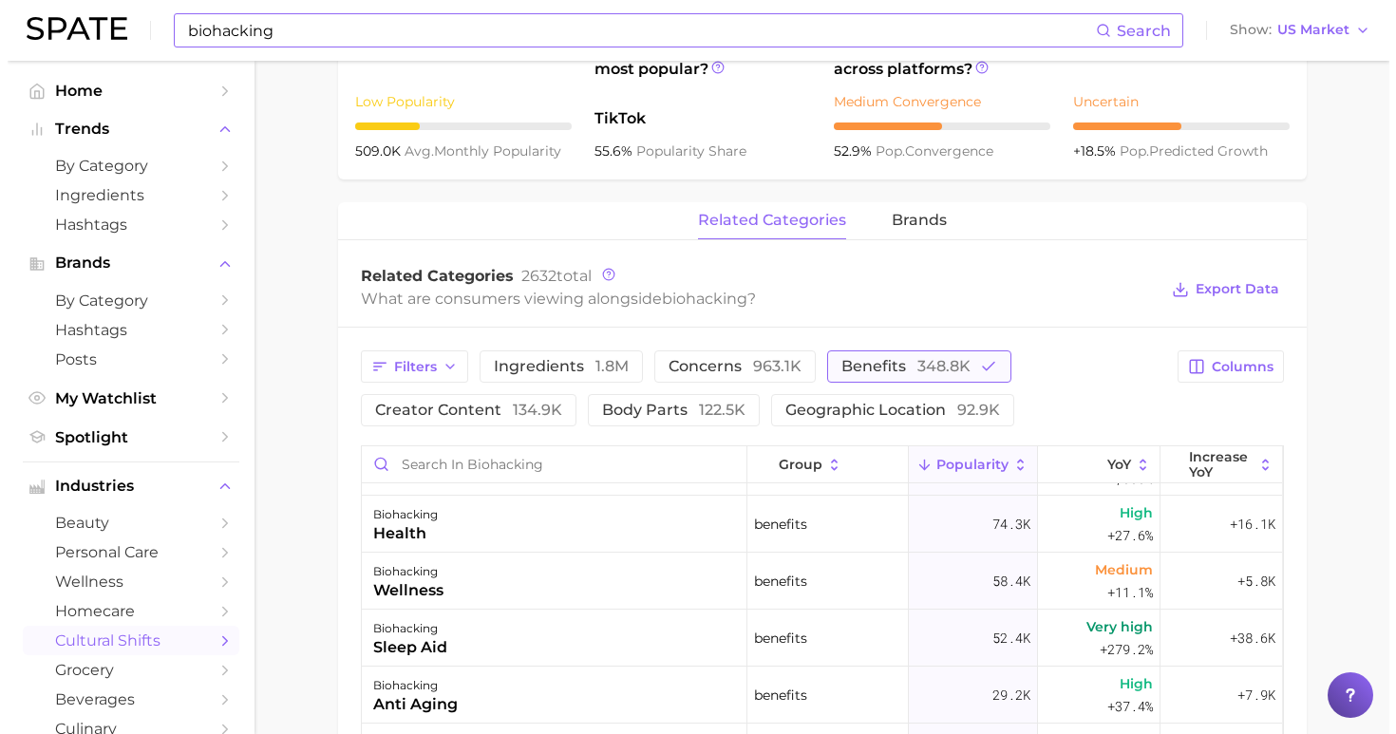
scroll to position [0, 0]
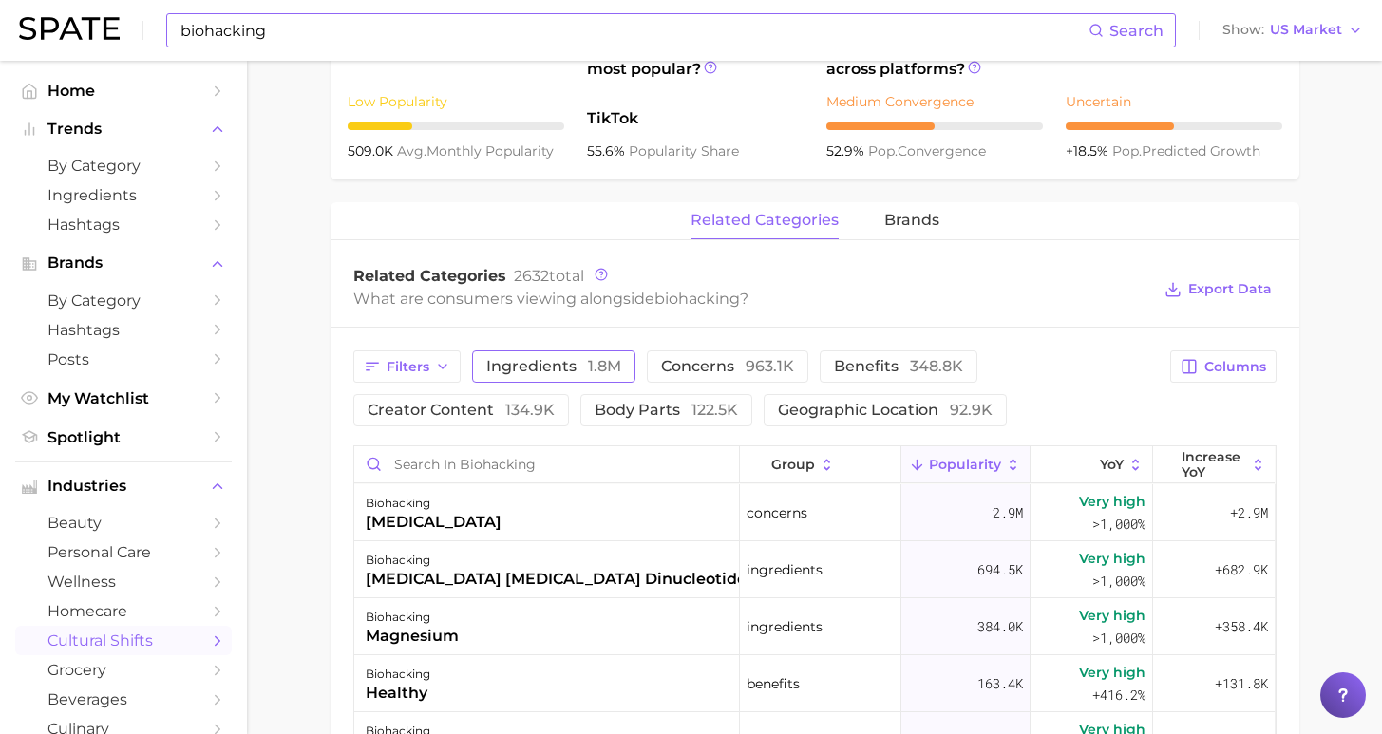
click at [563, 354] on button "ingredients 1.8m" at bounding box center [553, 366] width 163 height 32
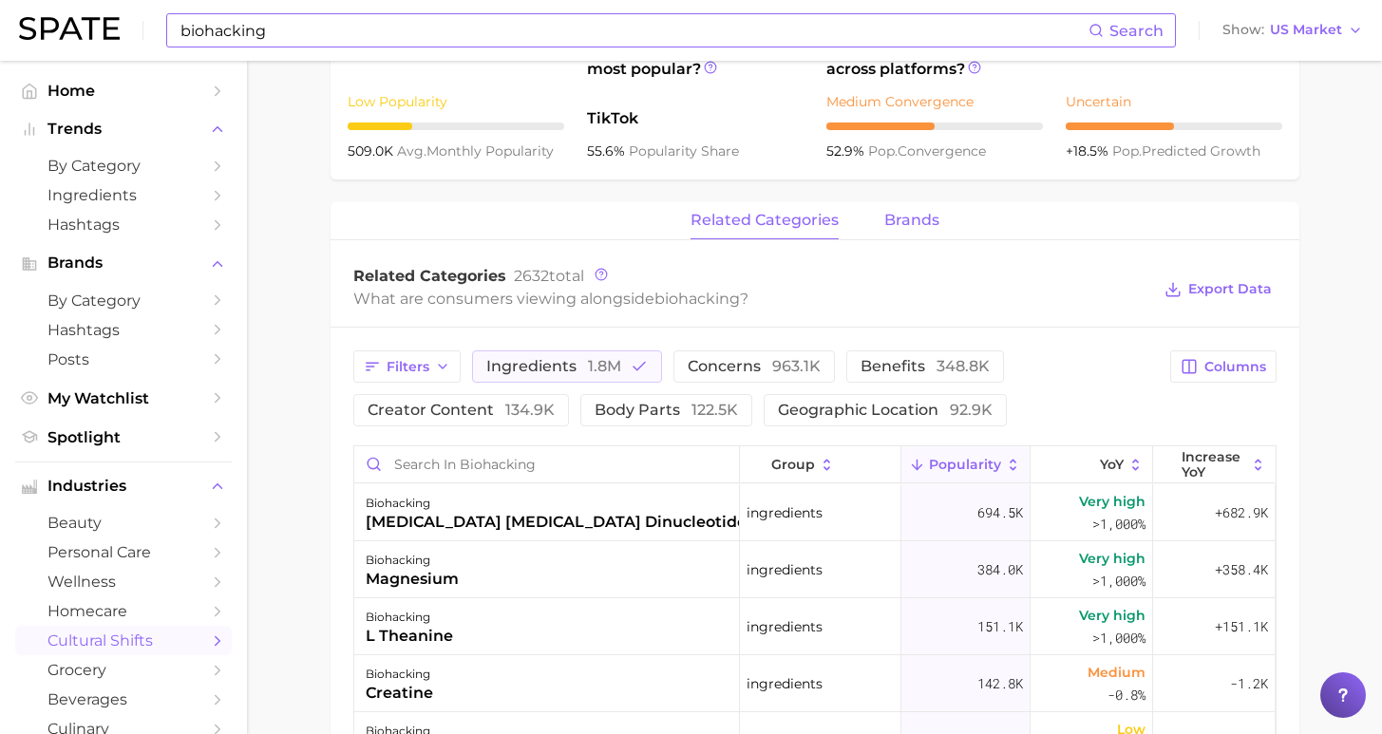
click at [912, 229] on span "brands" at bounding box center [911, 220] width 55 height 17
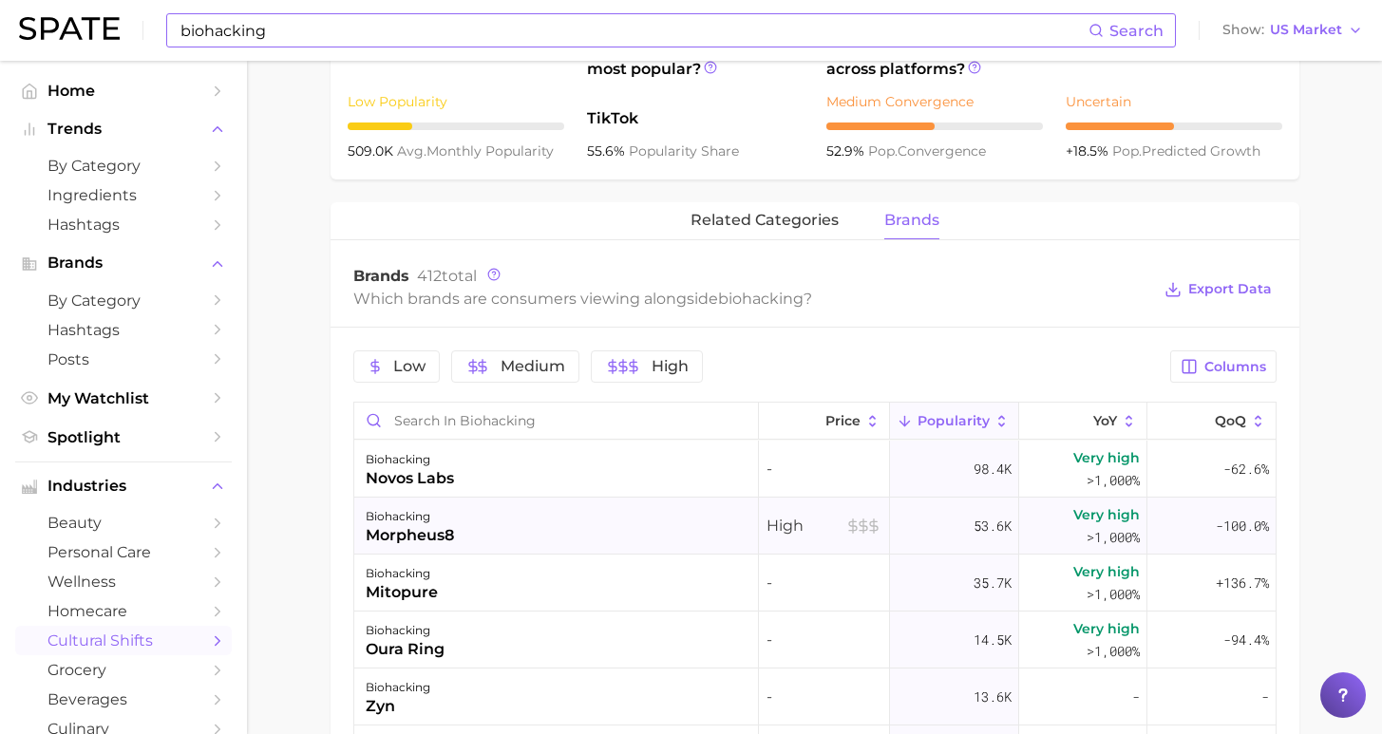
click at [621, 525] on div "biohacking morpheus8" at bounding box center [556, 526] width 405 height 57
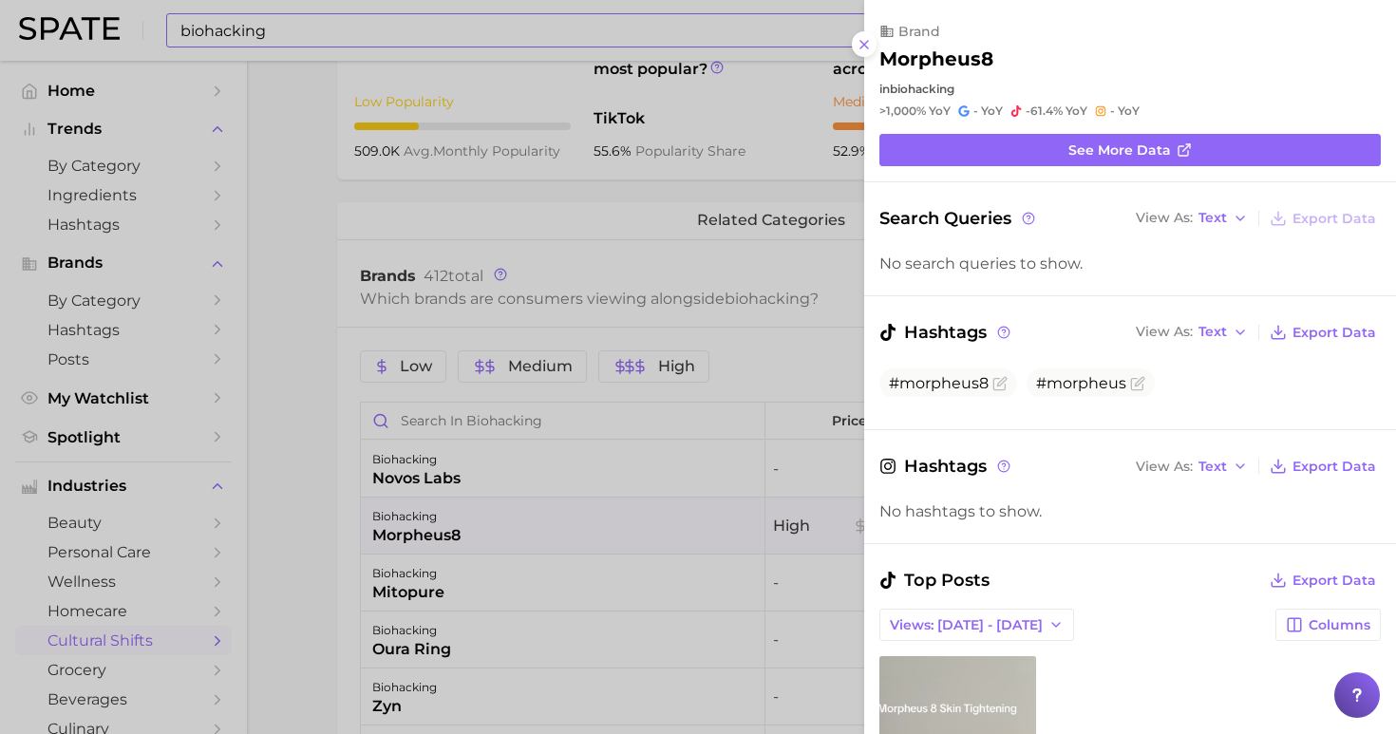
drag, startPoint x: 858, startPoint y: 38, endPoint x: 841, endPoint y: 36, distance: 17.2
click at [859, 39] on icon at bounding box center [864, 44] width 15 height 15
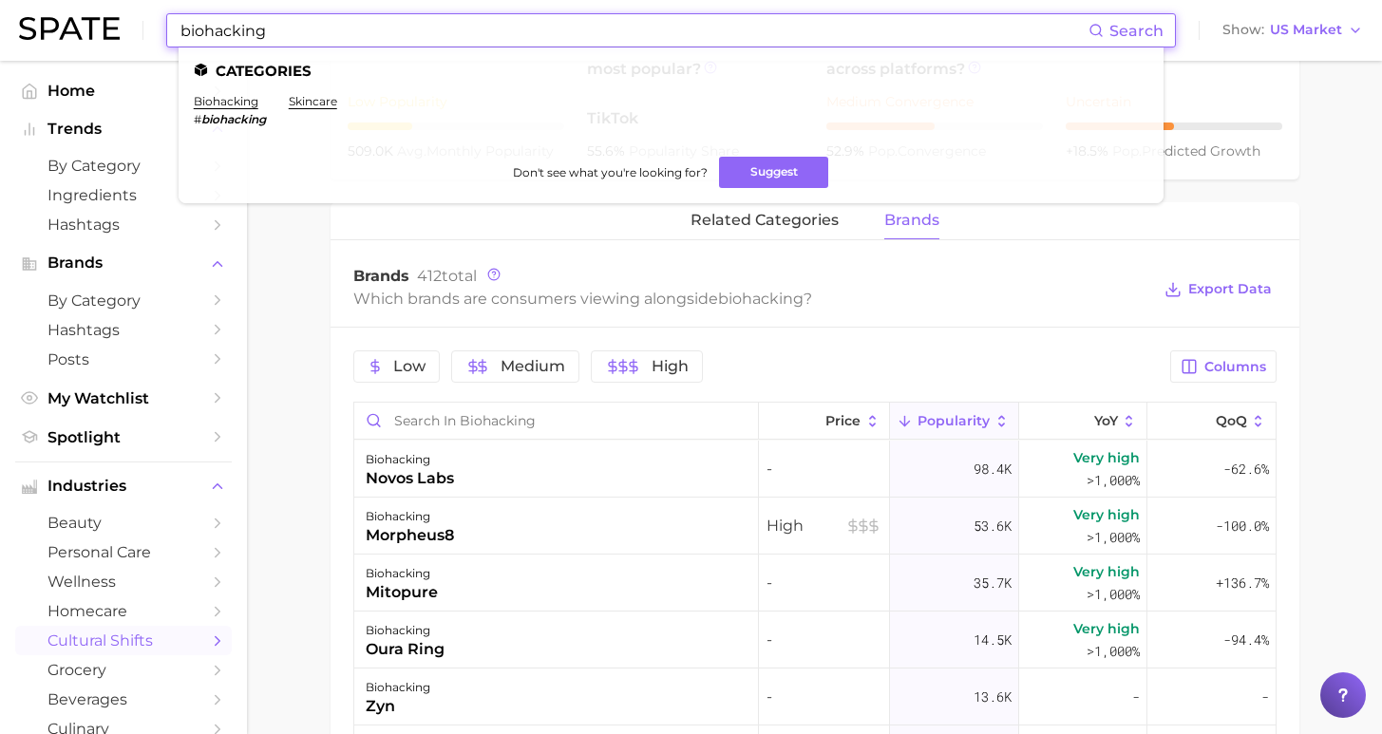
click at [796, 26] on input "biohacking" at bounding box center [634, 30] width 910 height 32
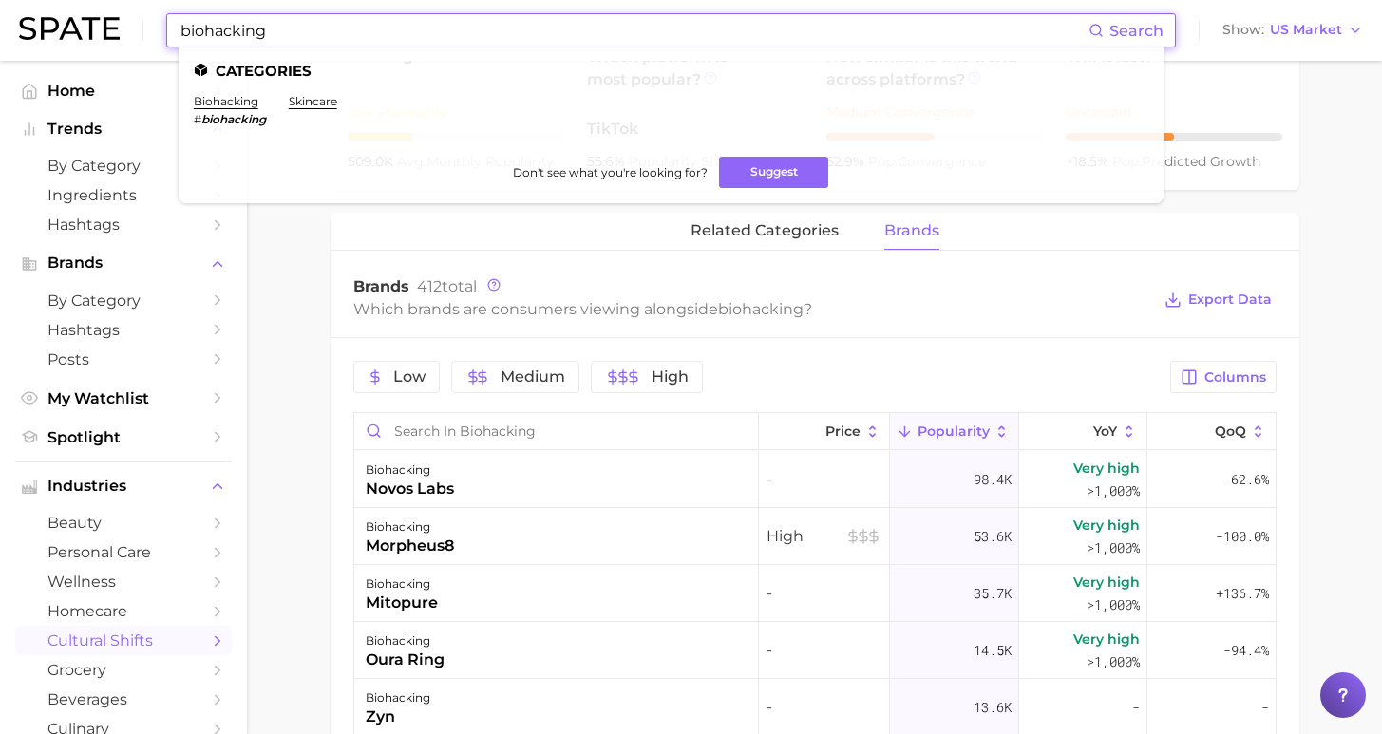
drag, startPoint x: 368, startPoint y: 44, endPoint x: 80, endPoint y: -9, distance: 293.4
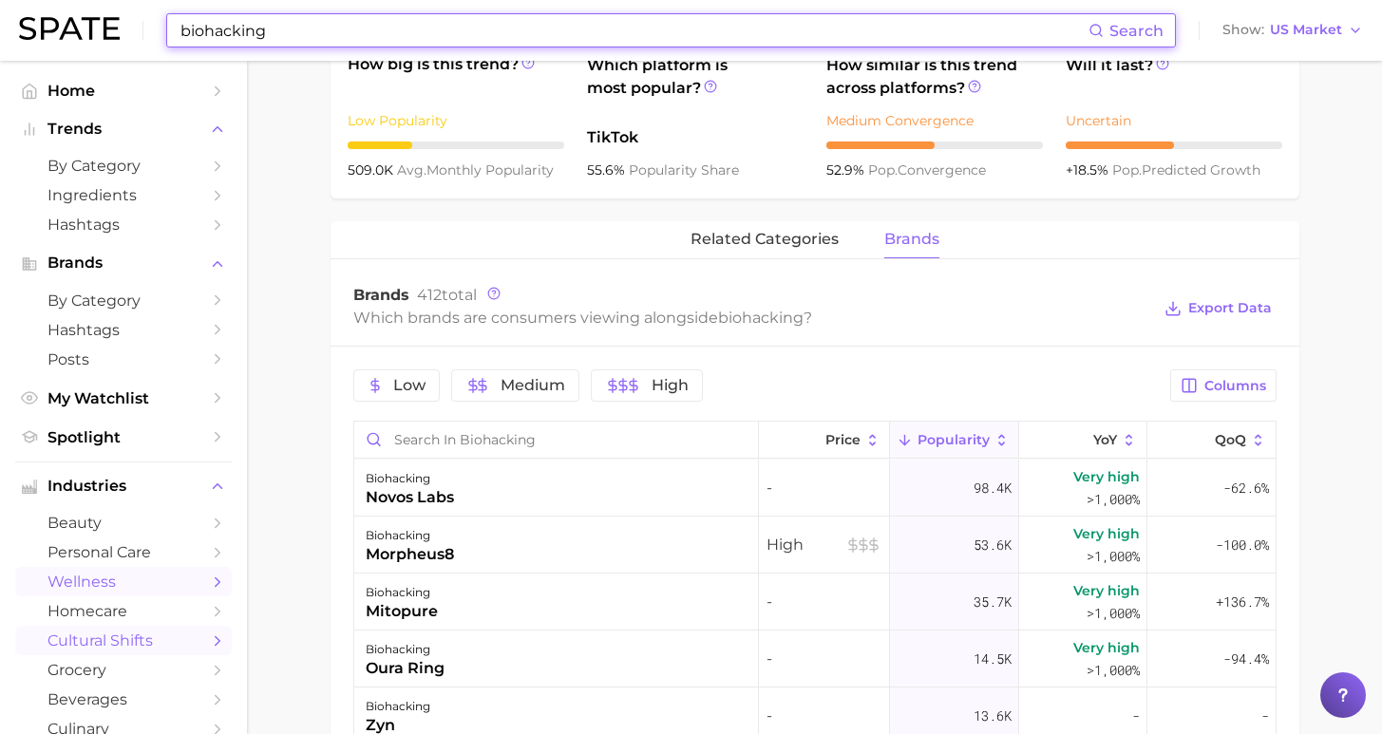
click at [109, 573] on span "wellness" at bounding box center [123, 582] width 152 height 18
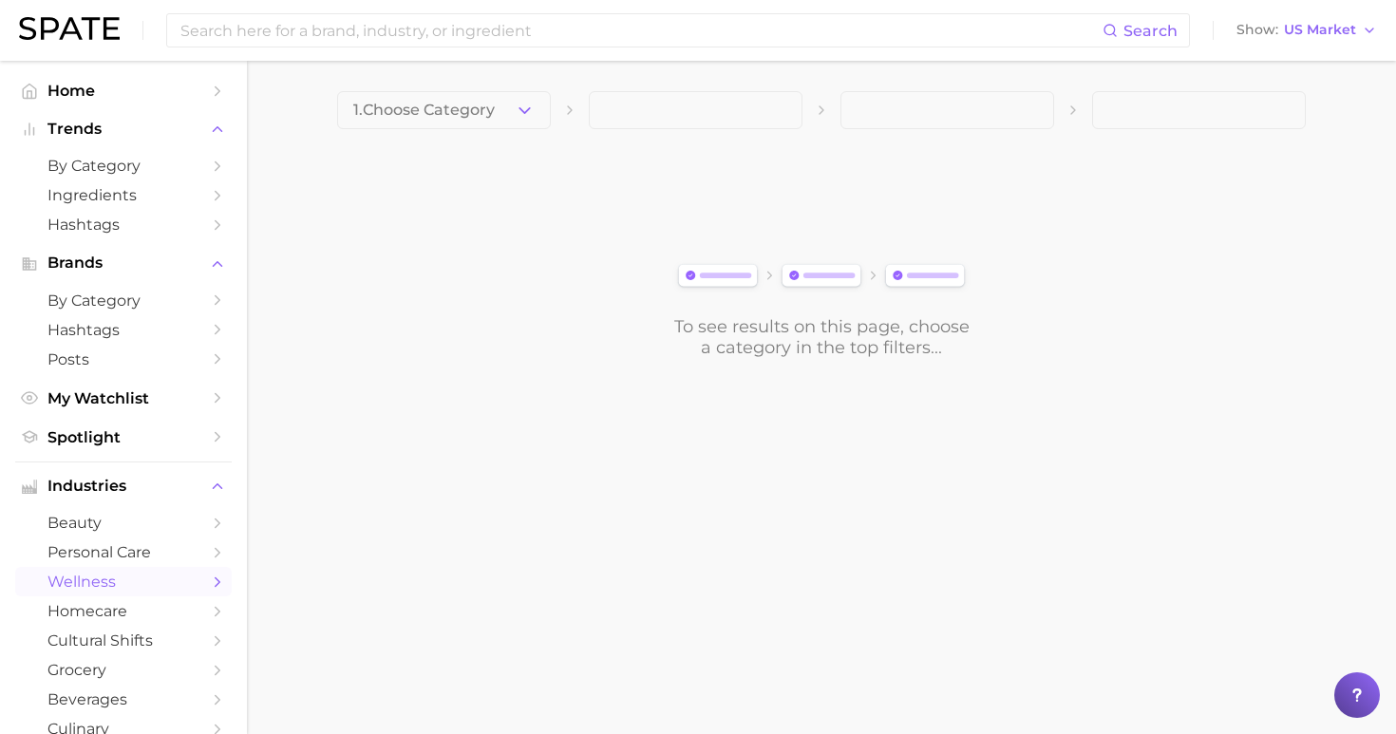
click at [490, 114] on button "1. Choose Category" at bounding box center [444, 110] width 214 height 38
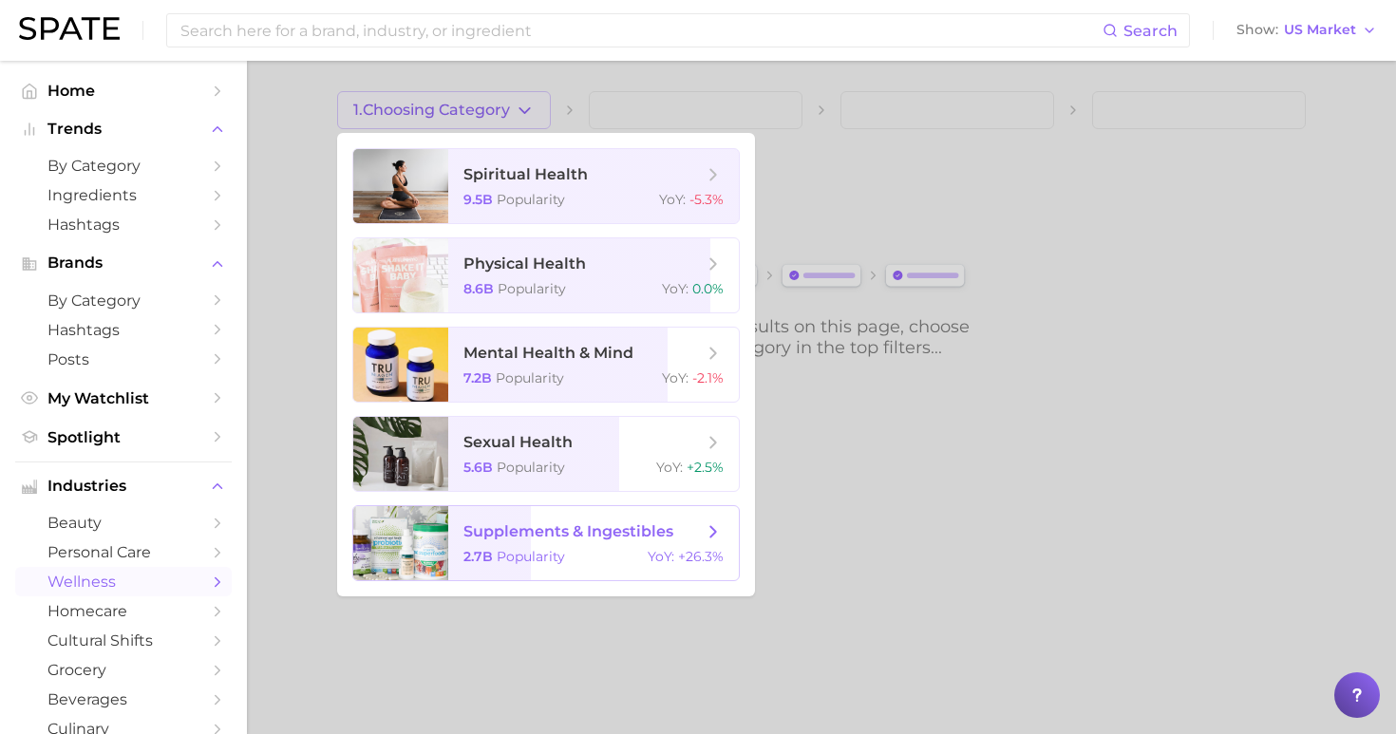
click at [544, 537] on span "supplements & ingestibles" at bounding box center [568, 531] width 210 height 18
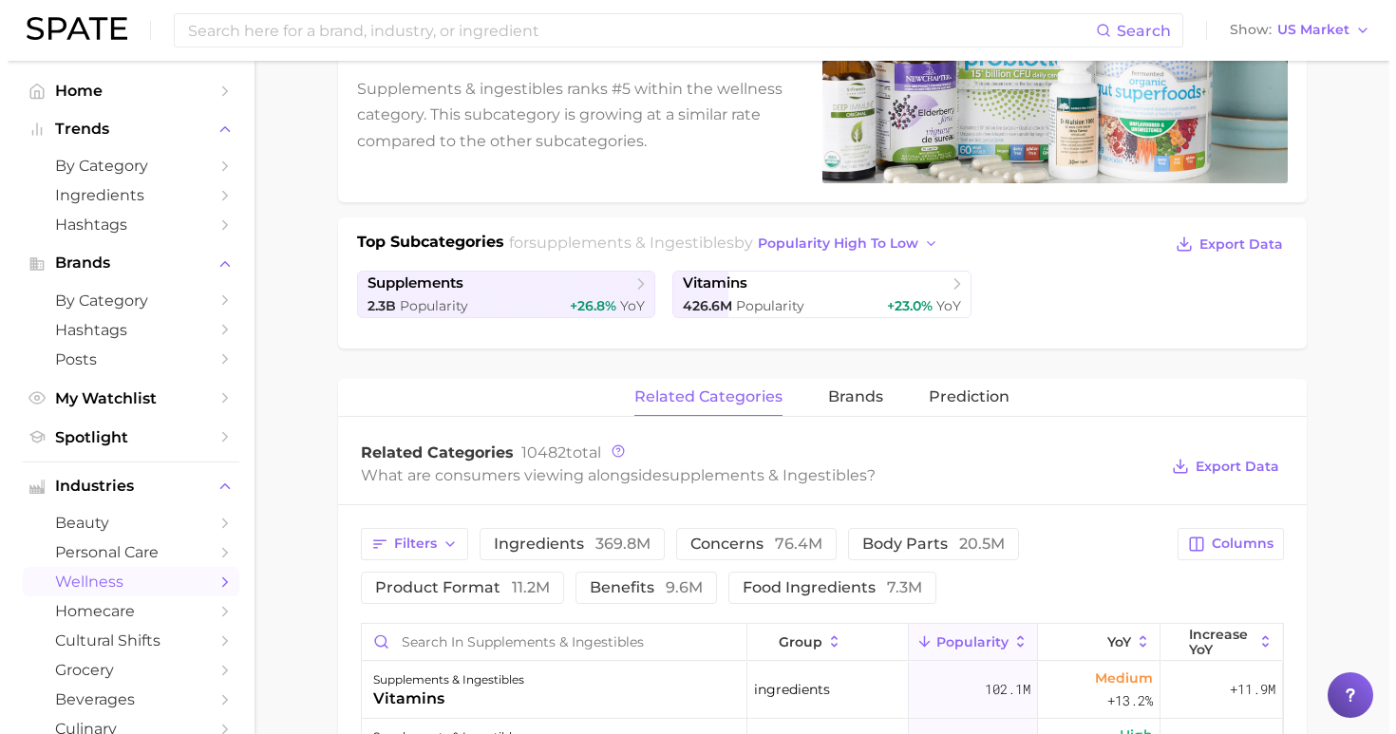
scroll to position [434, 0]
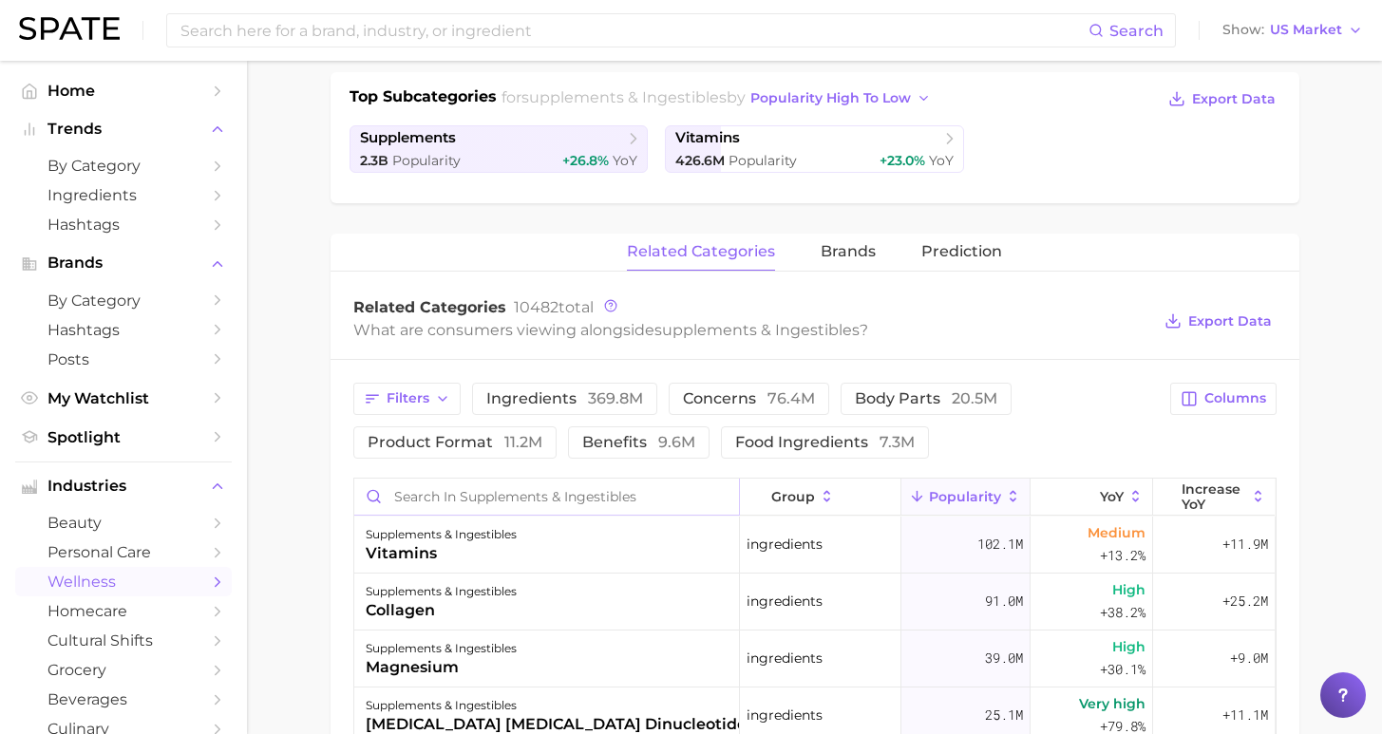
click at [614, 495] on input "Search in supplements & ingestibles" at bounding box center [546, 497] width 385 height 36
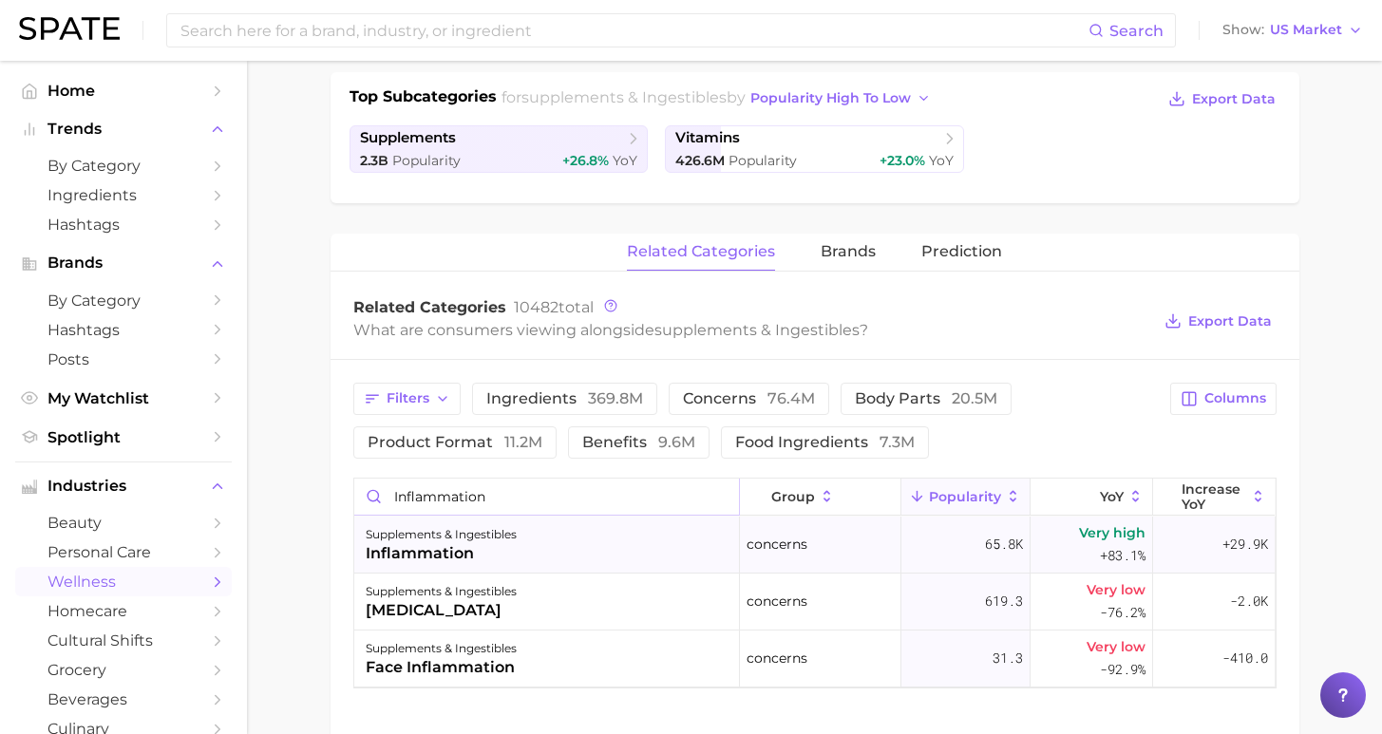
type input "inflammation"
click at [631, 563] on div "supplements & ingestibles inflammation" at bounding box center [547, 545] width 386 height 57
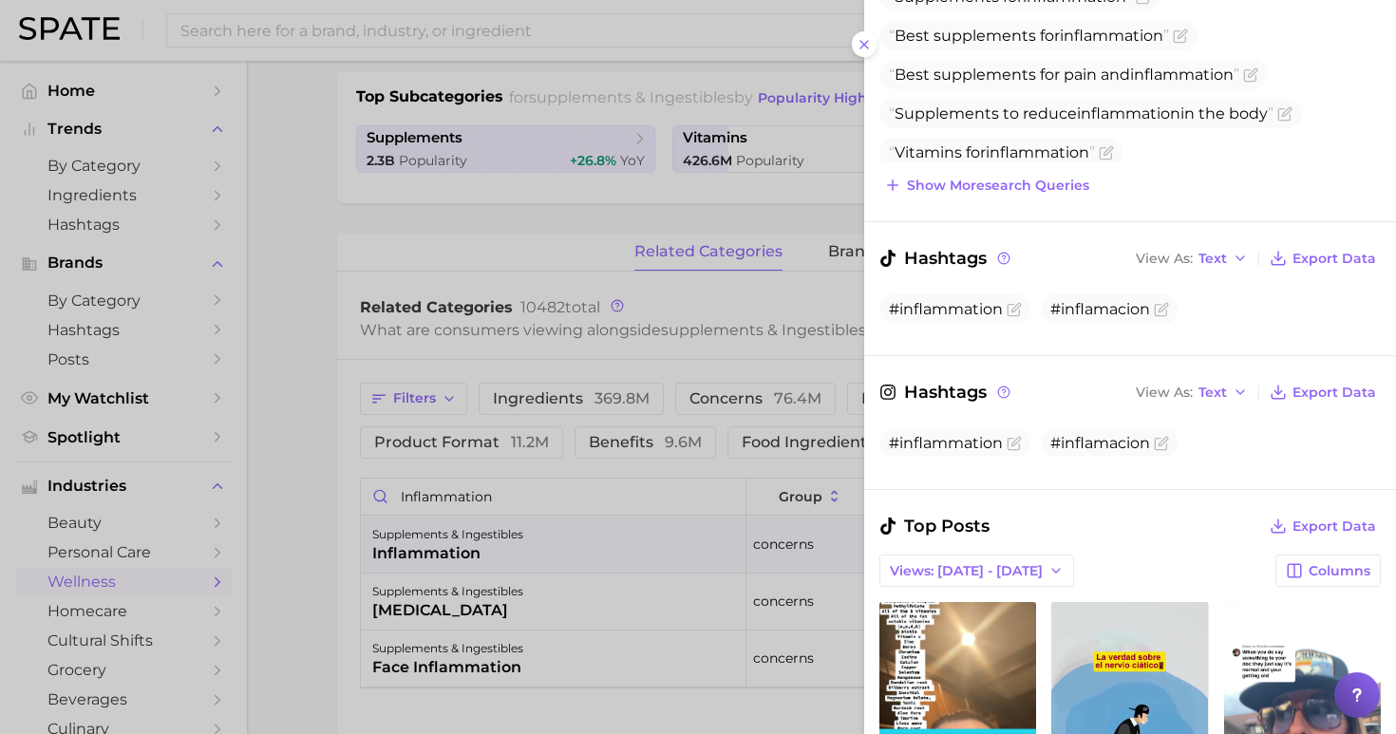
scroll to position [574, 0]
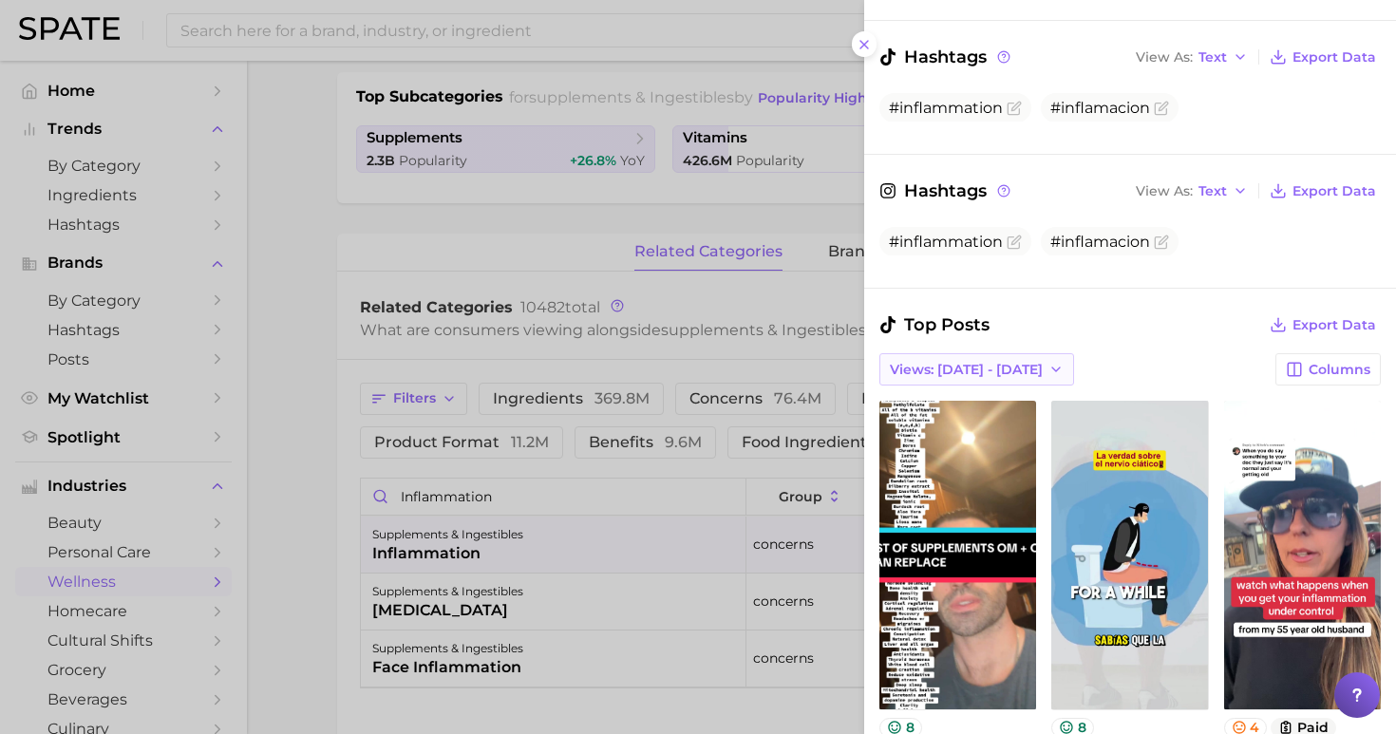
click at [980, 362] on span "Views: [DATE] - [DATE]" at bounding box center [966, 370] width 153 height 16
click at [977, 422] on button "Total Views" at bounding box center [983, 439] width 209 height 34
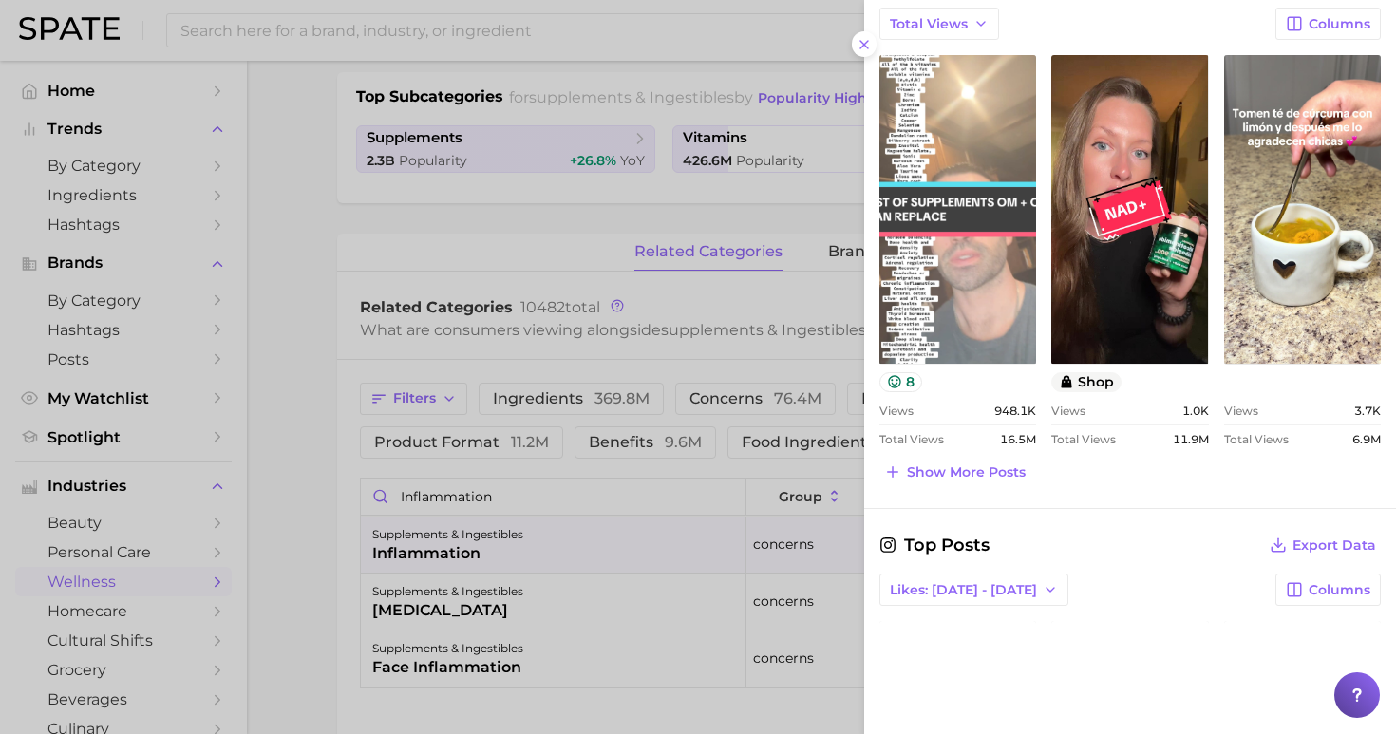
scroll to position [1079, 0]
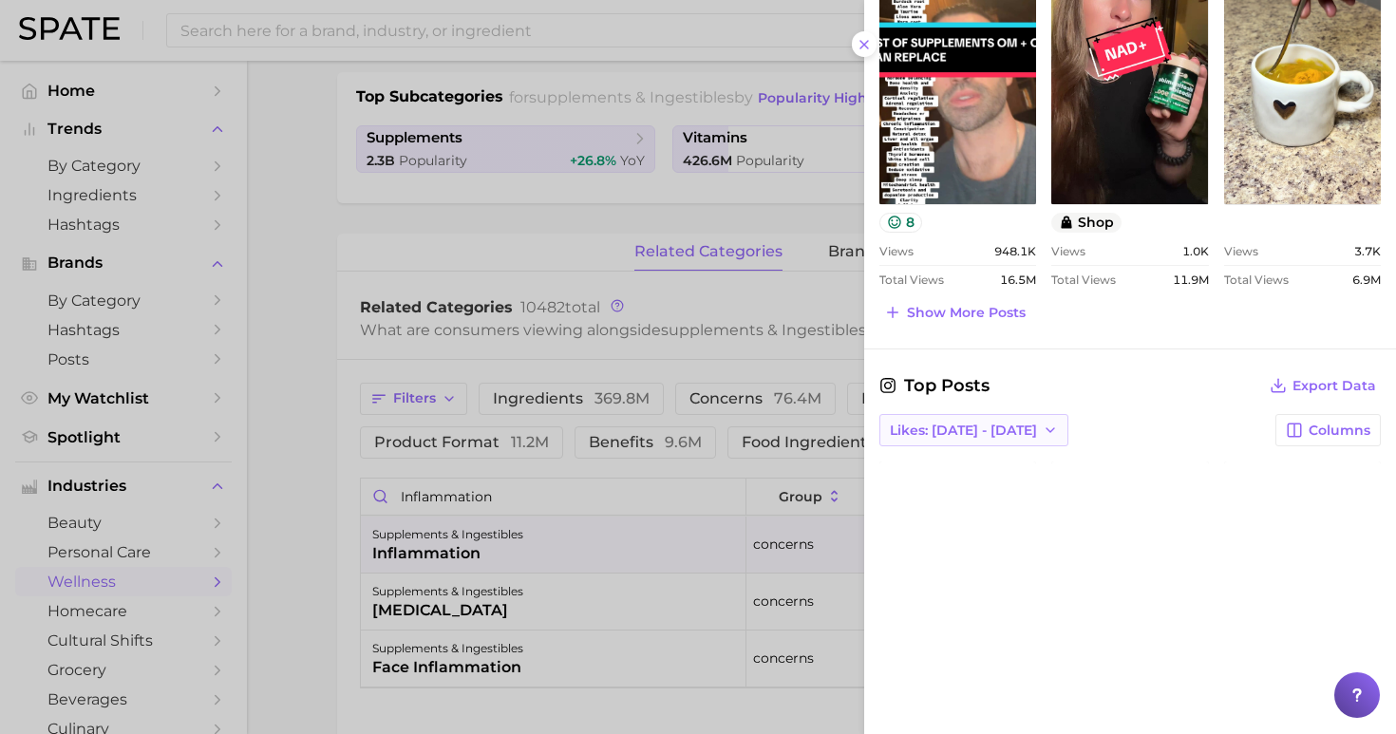
click at [981, 423] on span "Likes: [DATE] - [DATE]" at bounding box center [963, 431] width 147 height 16
click at [965, 517] on button "Total Likes" at bounding box center [983, 534] width 209 height 34
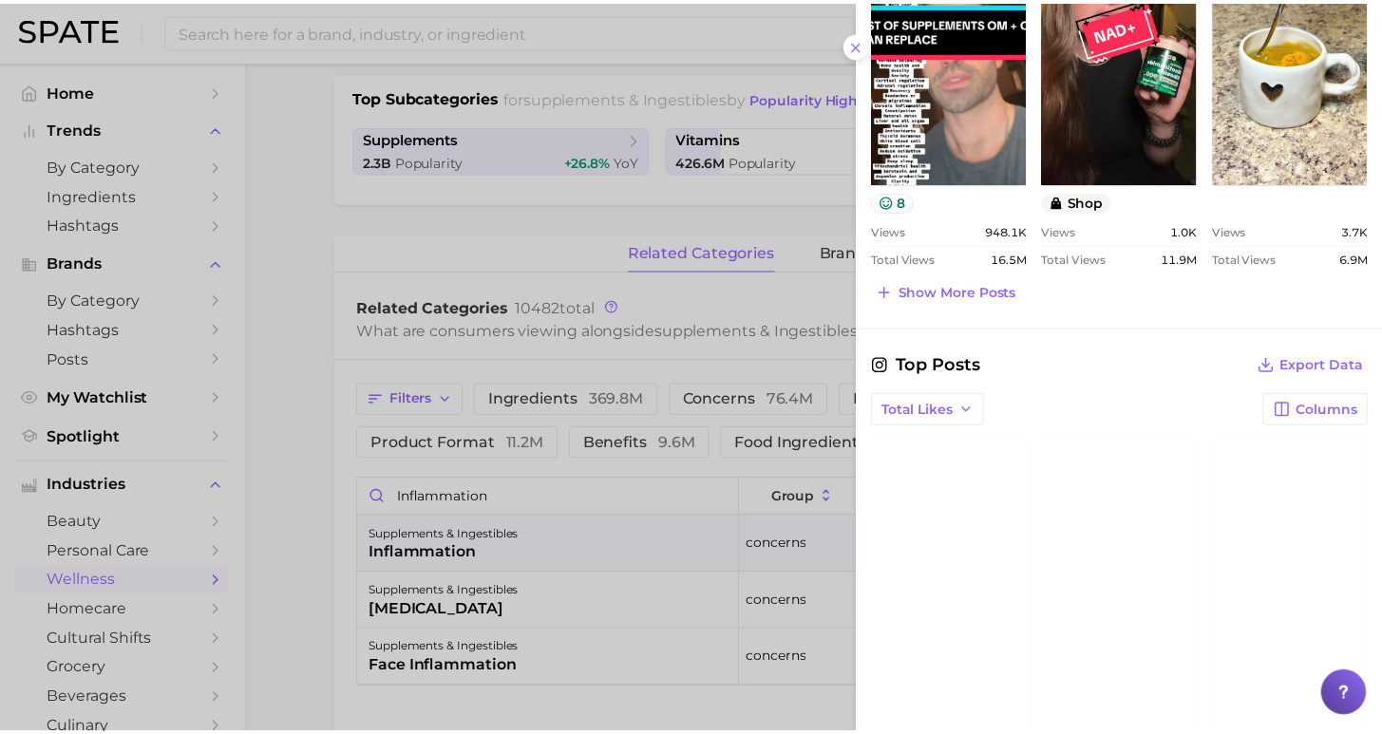
scroll to position [1191, 0]
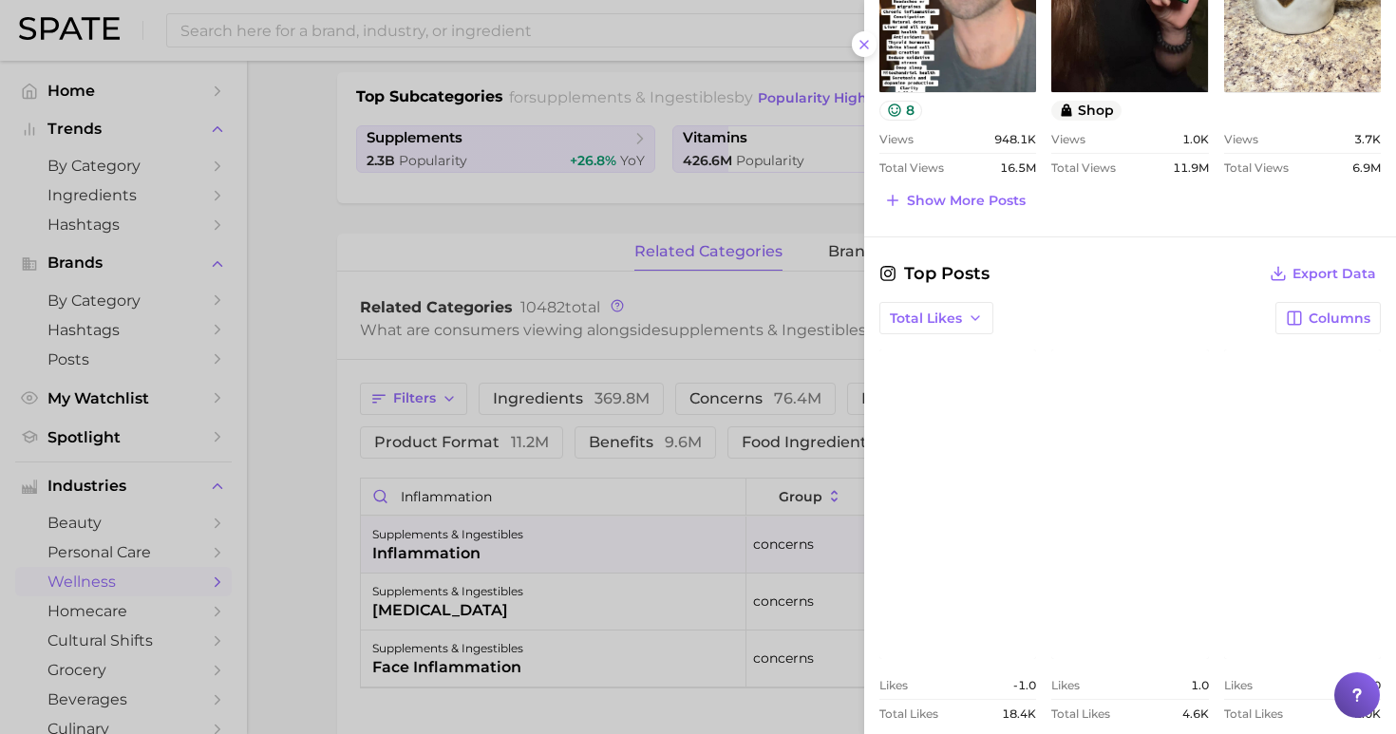
click at [528, 216] on div at bounding box center [698, 367] width 1396 height 734
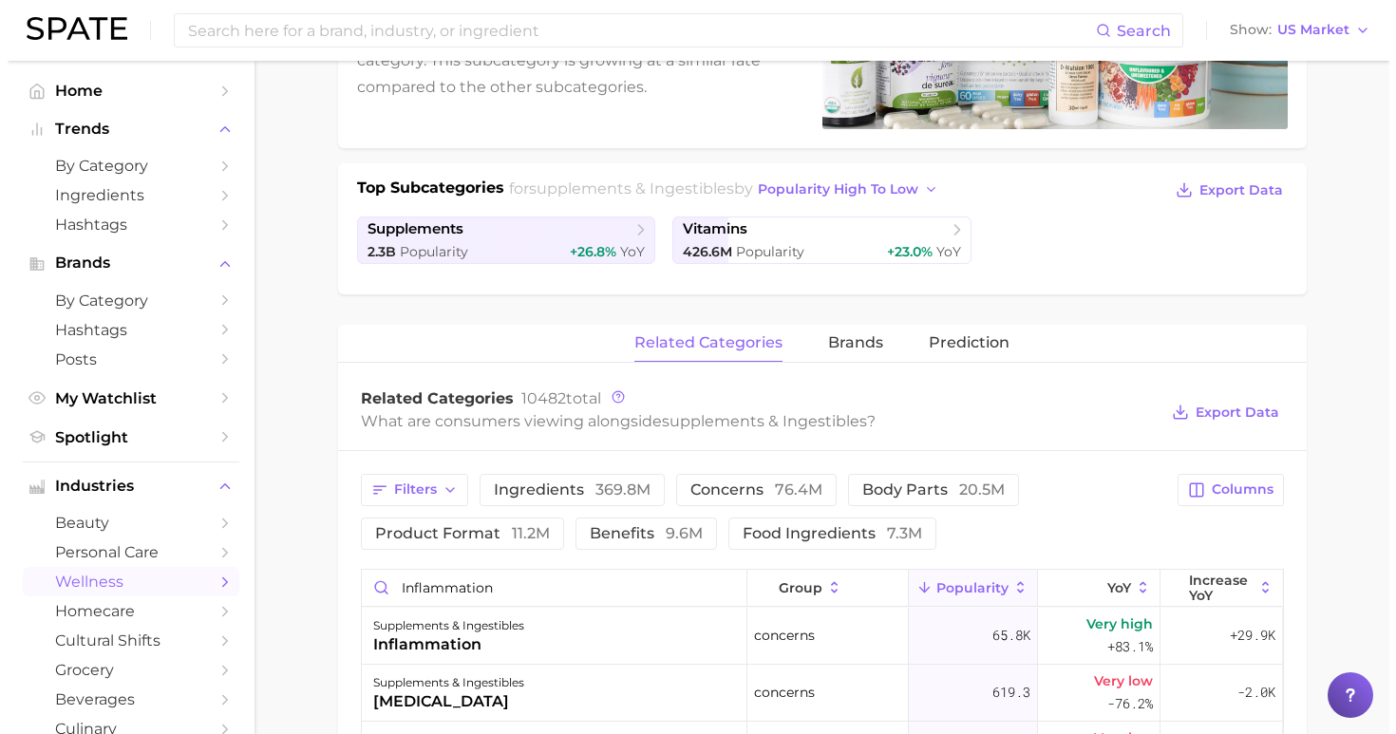
scroll to position [552, 0]
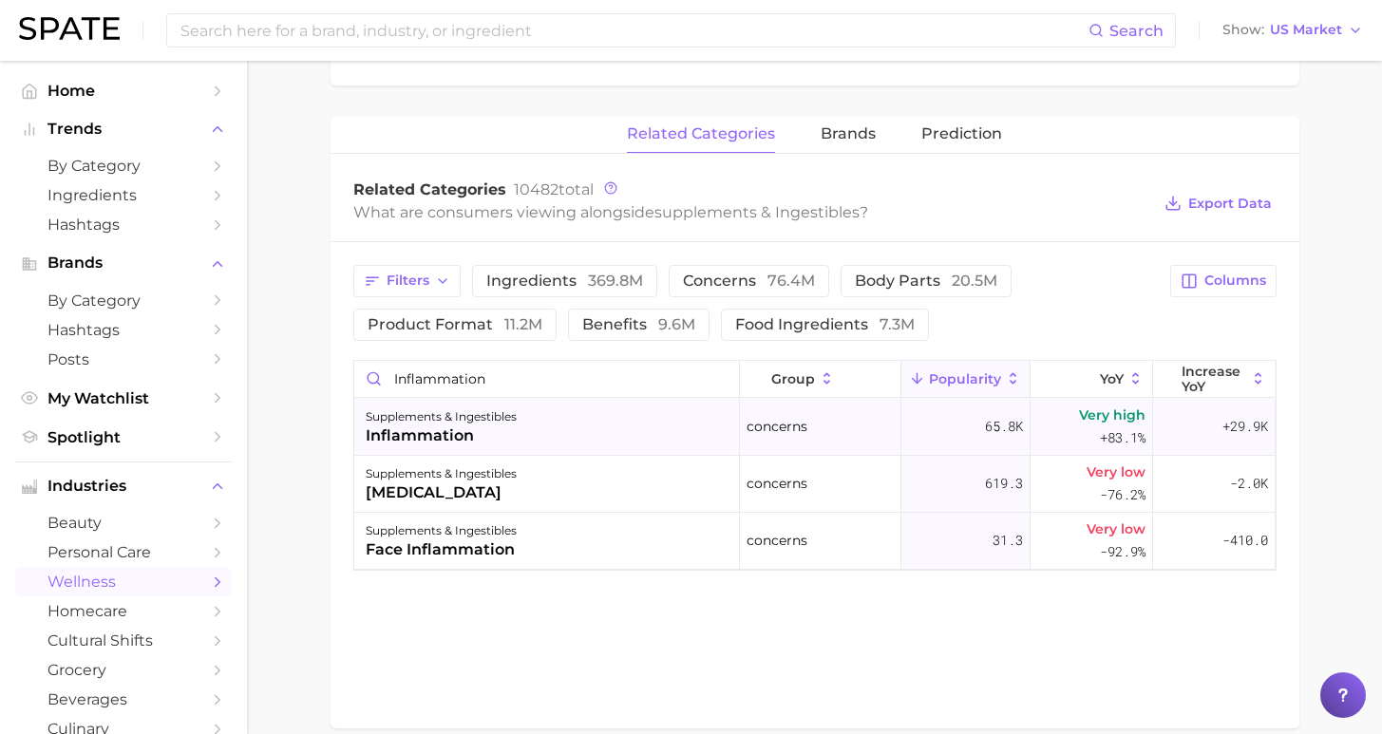
click at [610, 437] on div "supplements & ingestibles inflammation" at bounding box center [547, 427] width 386 height 57
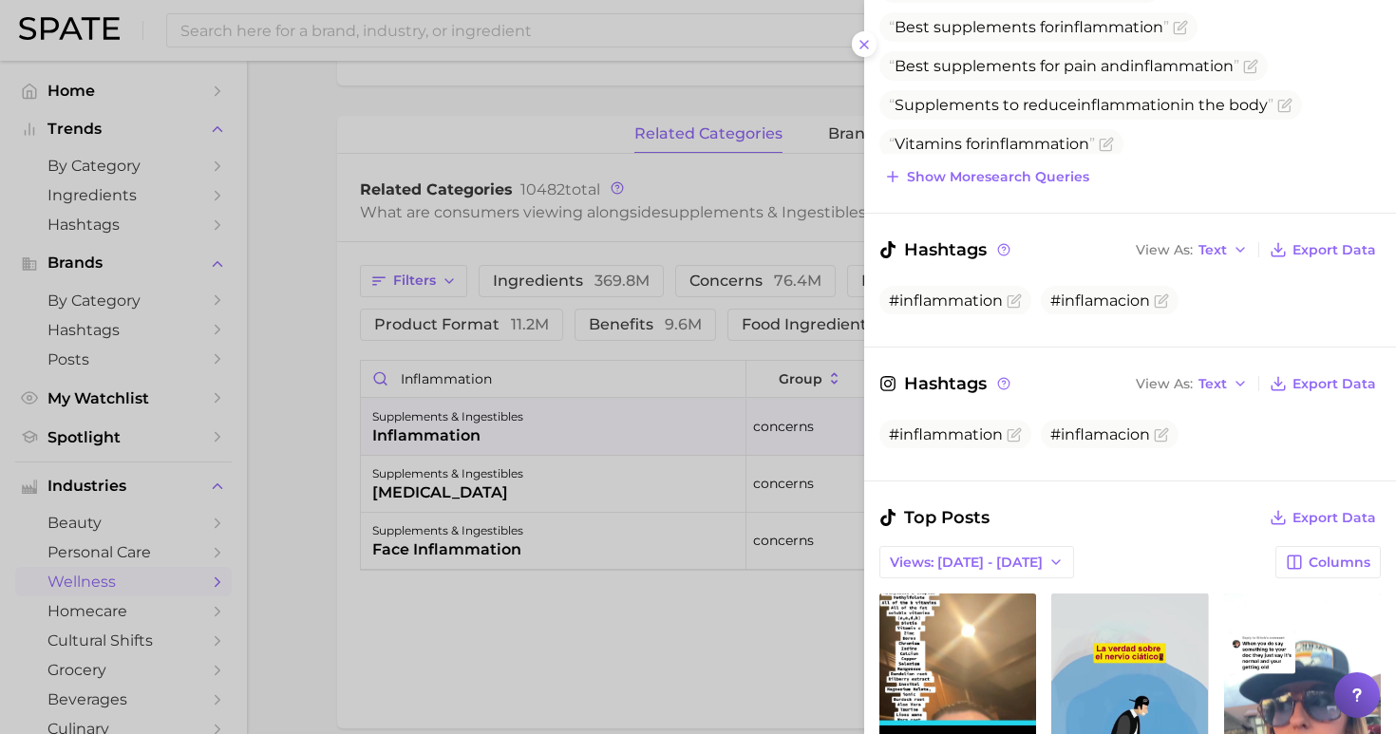
scroll to position [417, 0]
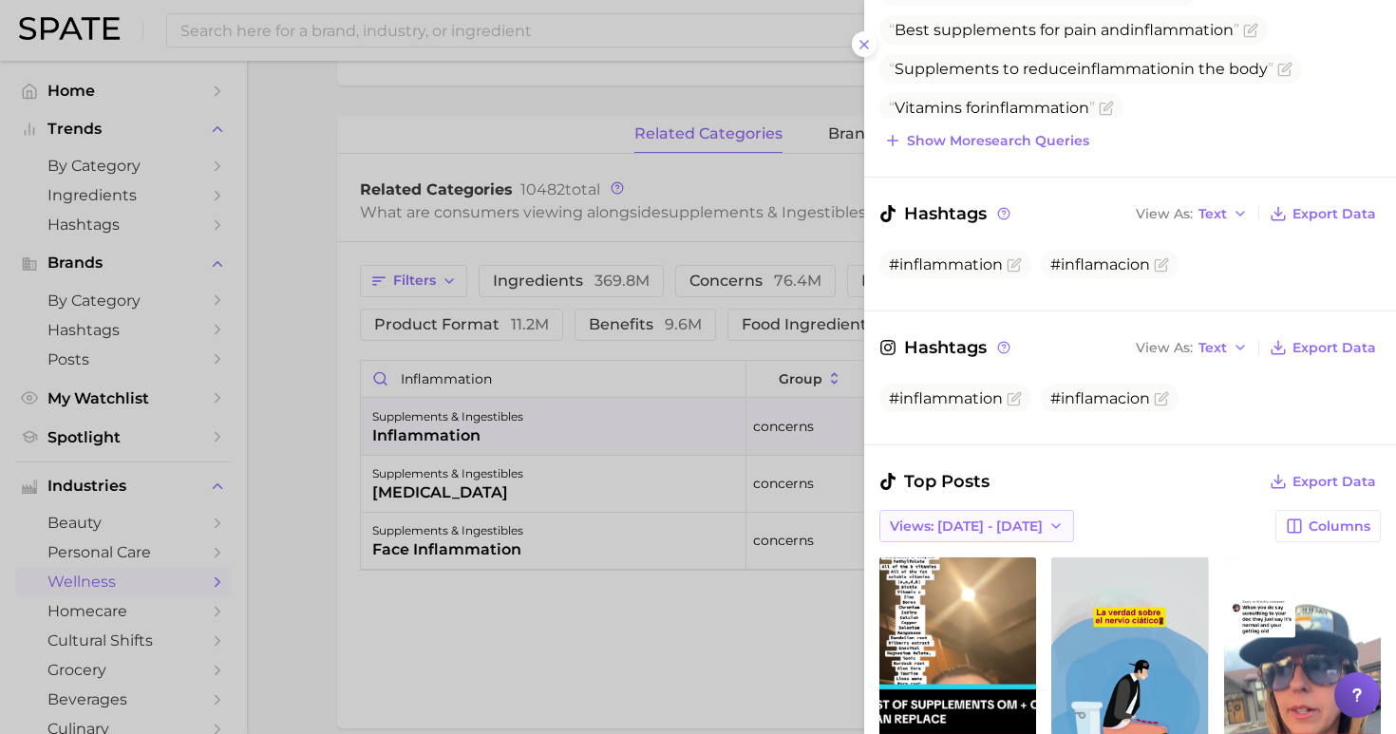
click at [990, 518] on span "Views: [DATE] - [DATE]" at bounding box center [966, 526] width 153 height 16
click at [978, 578] on button "Total Views" at bounding box center [983, 595] width 209 height 34
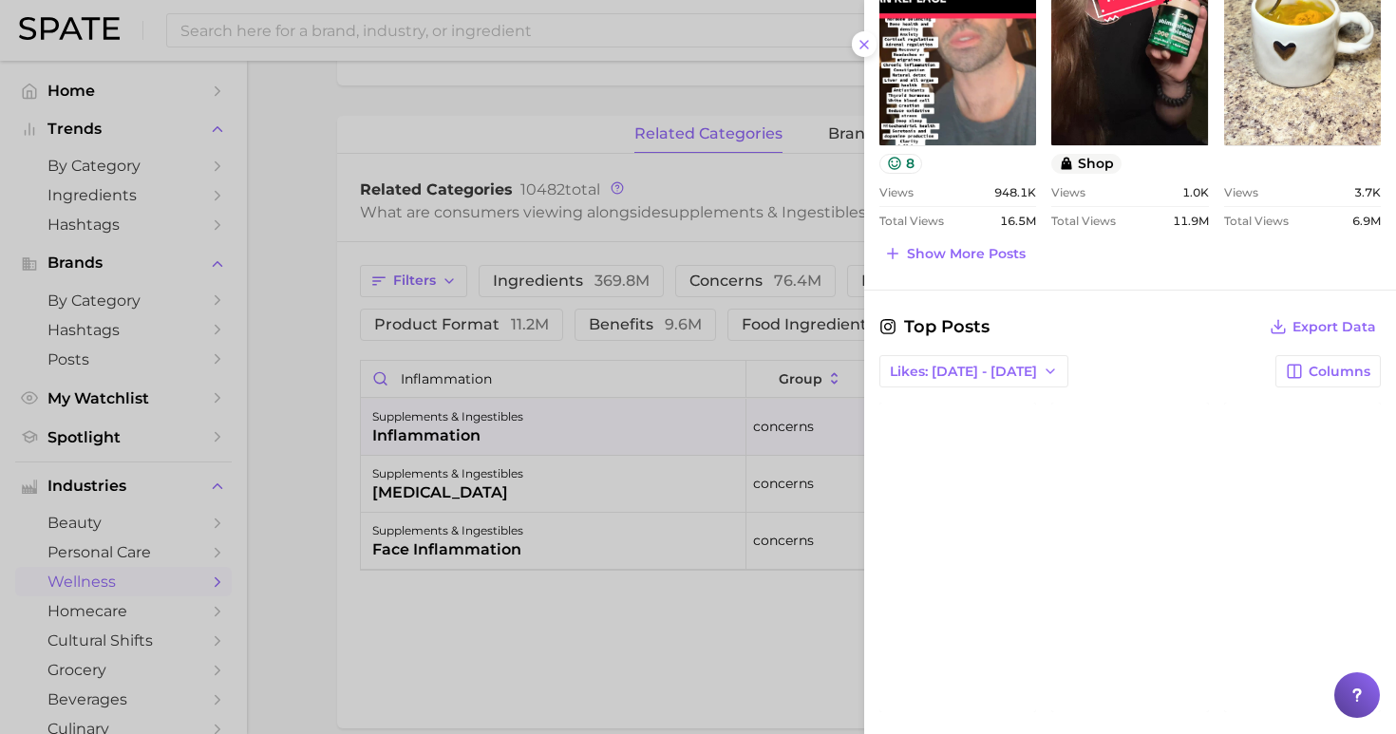
scroll to position [1141, 0]
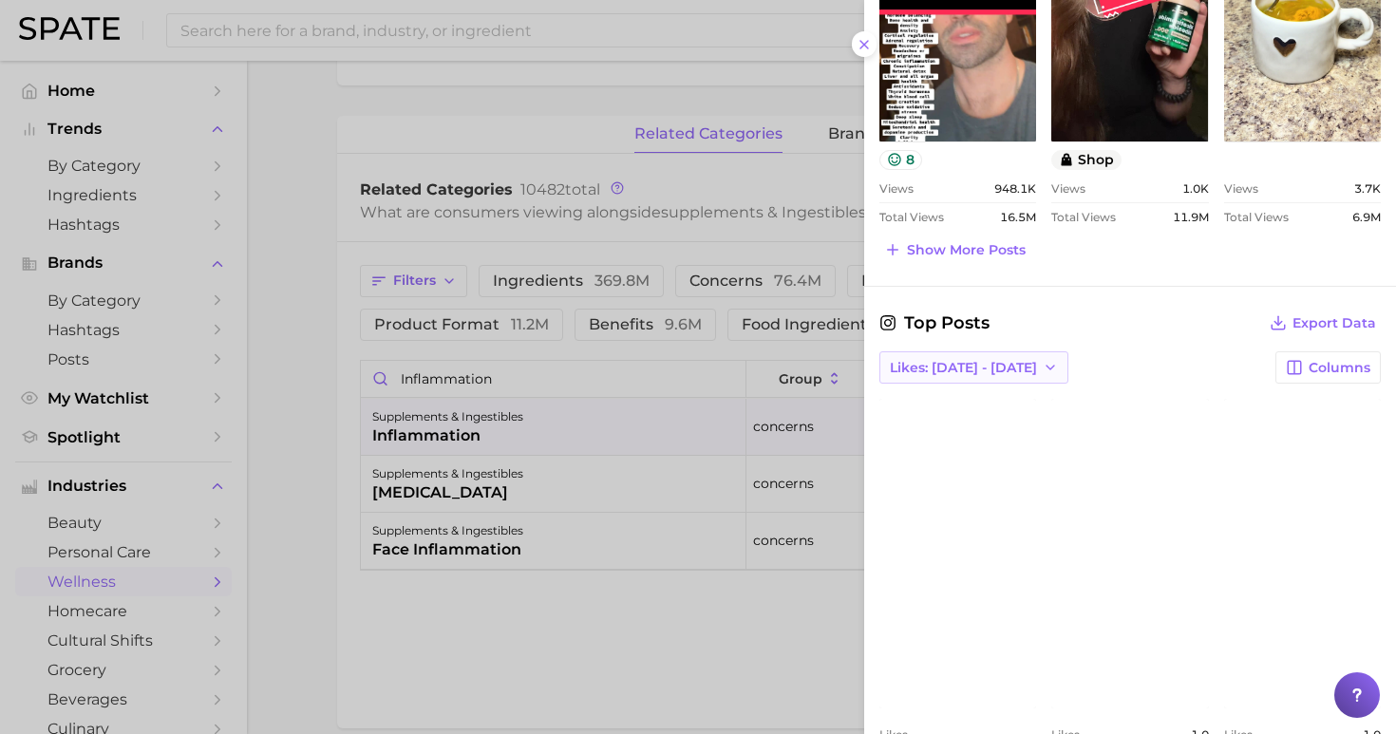
click at [966, 360] on span "Likes: [DATE] - [DATE]" at bounding box center [963, 368] width 147 height 16
click at [946, 463] on span "Total Likes" at bounding box center [925, 471] width 72 height 16
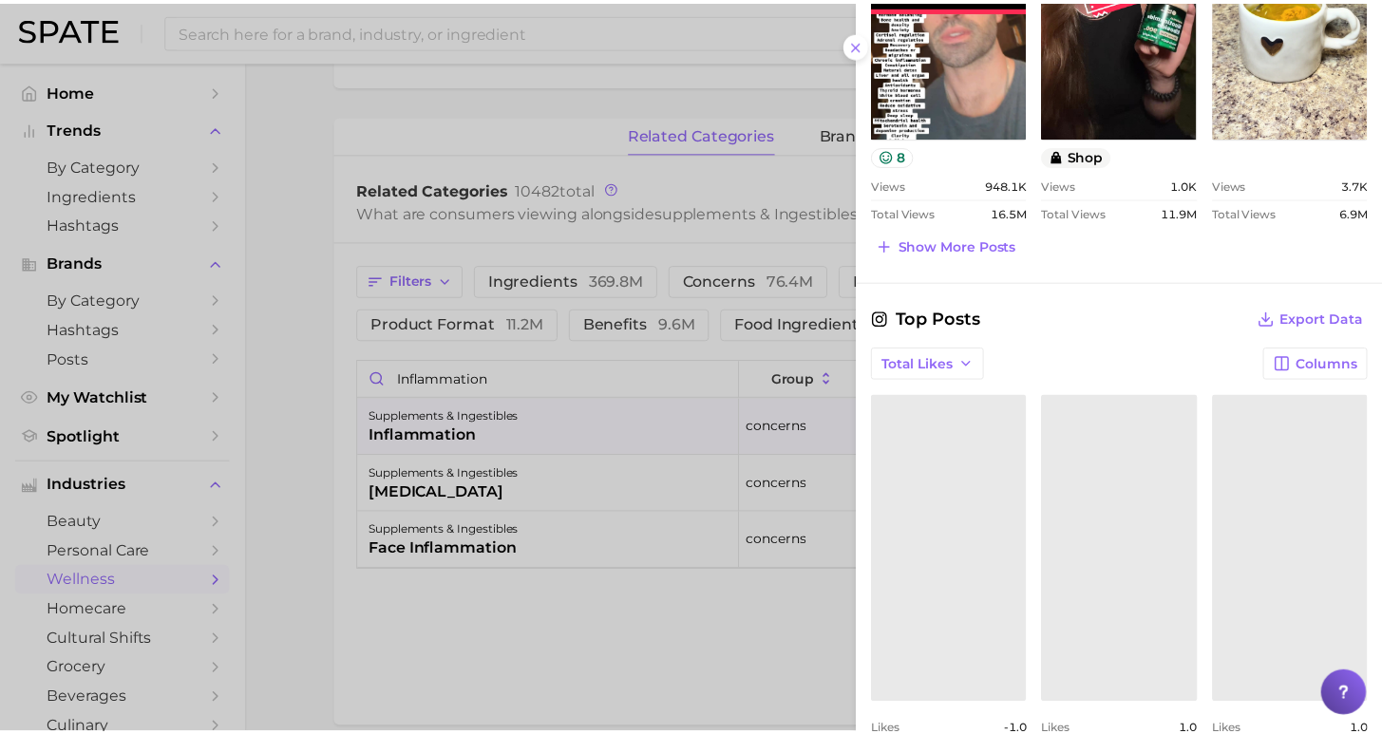
scroll to position [1191, 0]
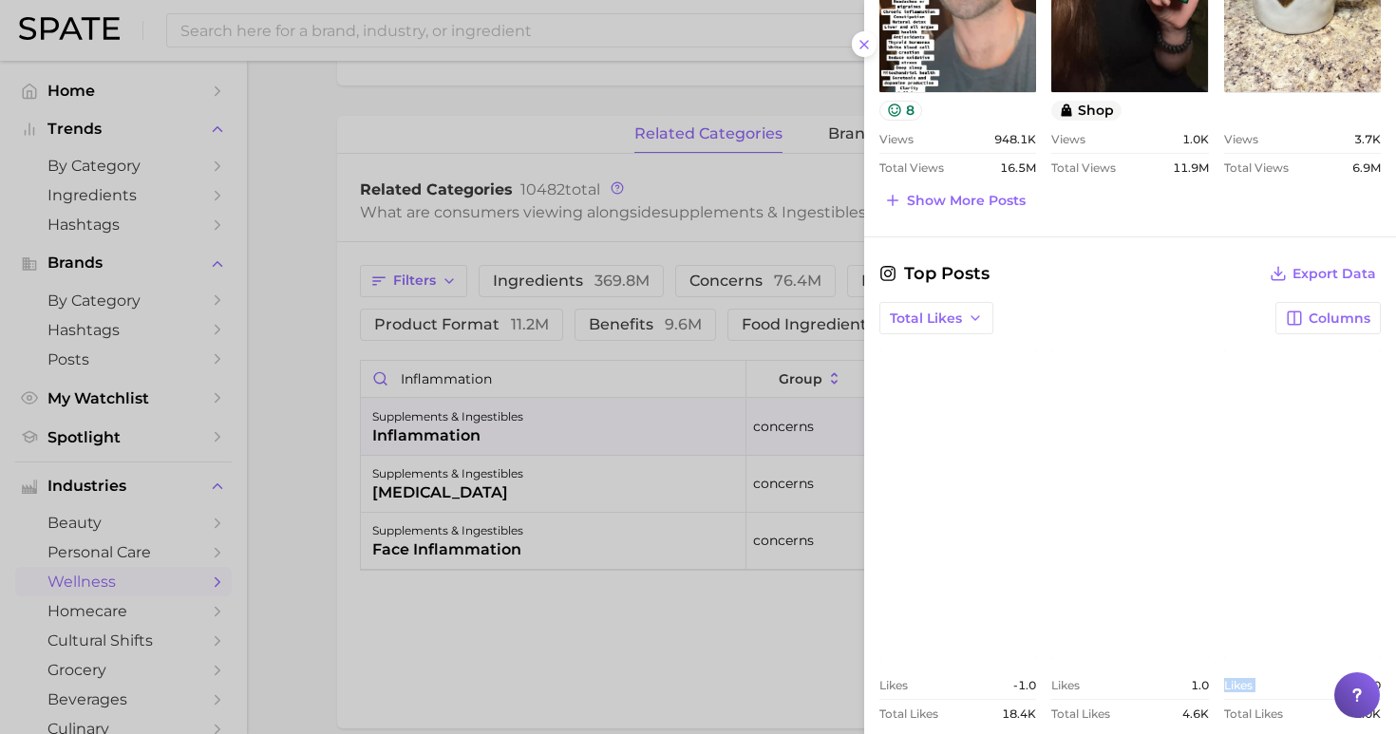
drag, startPoint x: 1364, startPoint y: 700, endPoint x: 1359, endPoint y: 600, distance: 99.8
